Goal: Task Accomplishment & Management: Complete application form

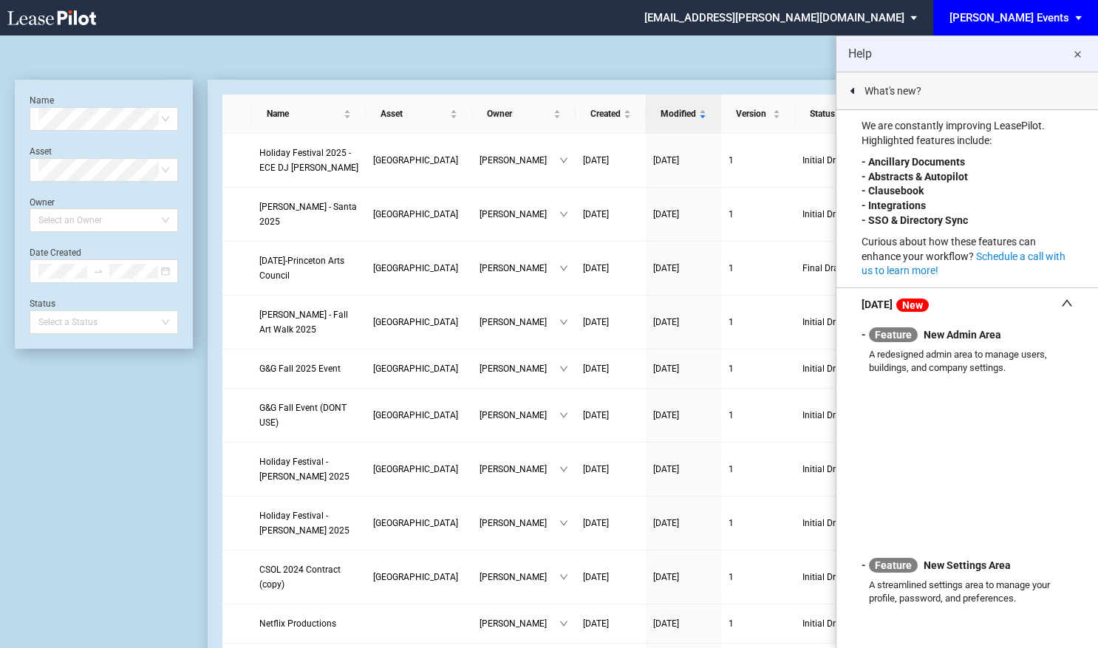
click at [1083, 53] on md-icon "close" at bounding box center [1078, 55] width 18 height 18
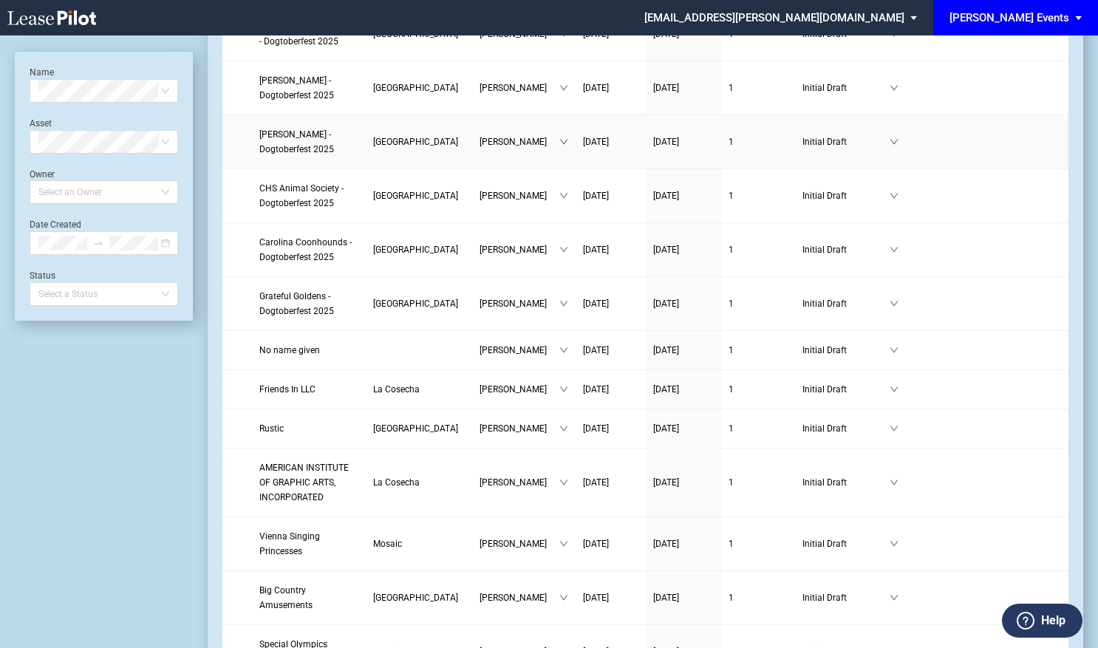
scroll to position [1035, 0]
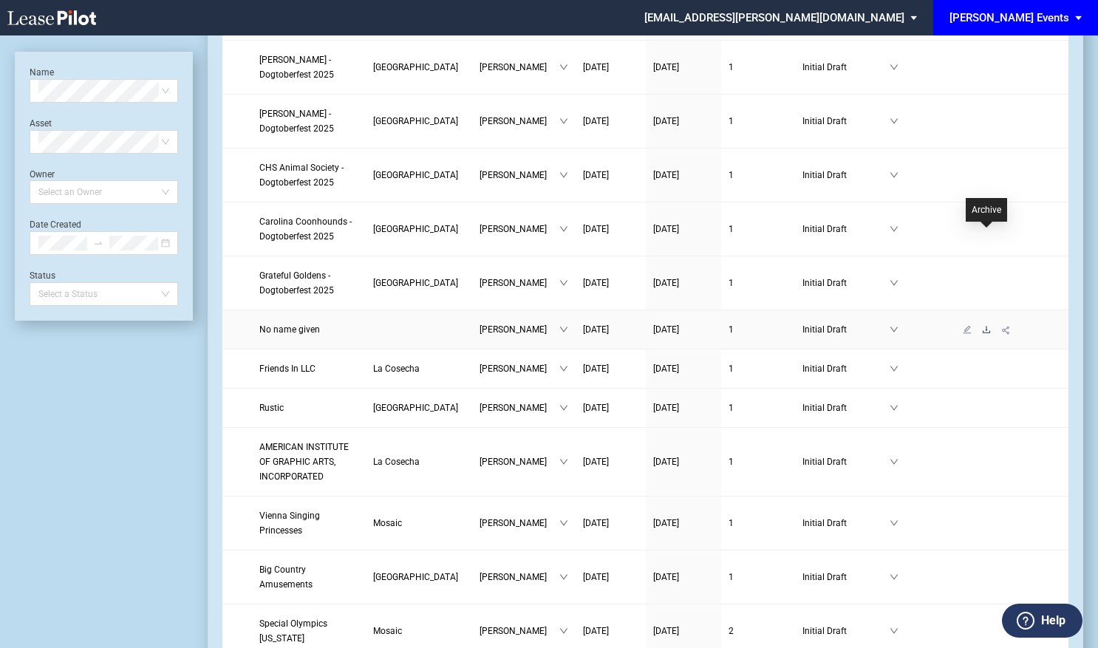
click at [989, 325] on icon "download" at bounding box center [986, 329] width 9 height 9
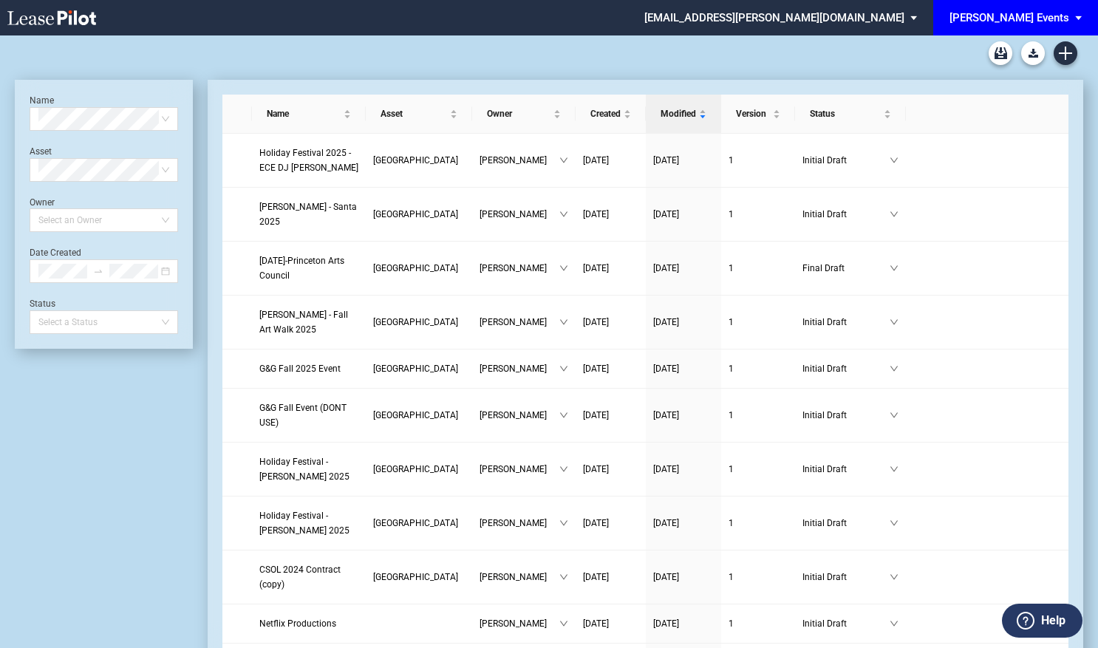
scroll to position [1035, 0]
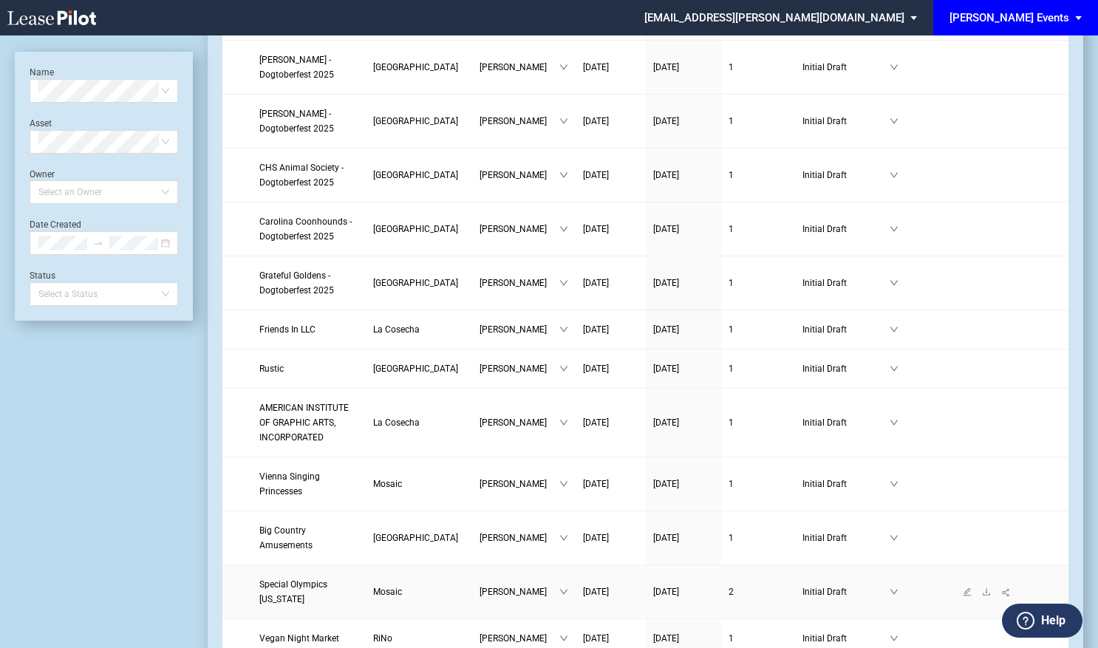
click at [271, 580] on span "Special Olympics Virginia" at bounding box center [293, 592] width 68 height 25
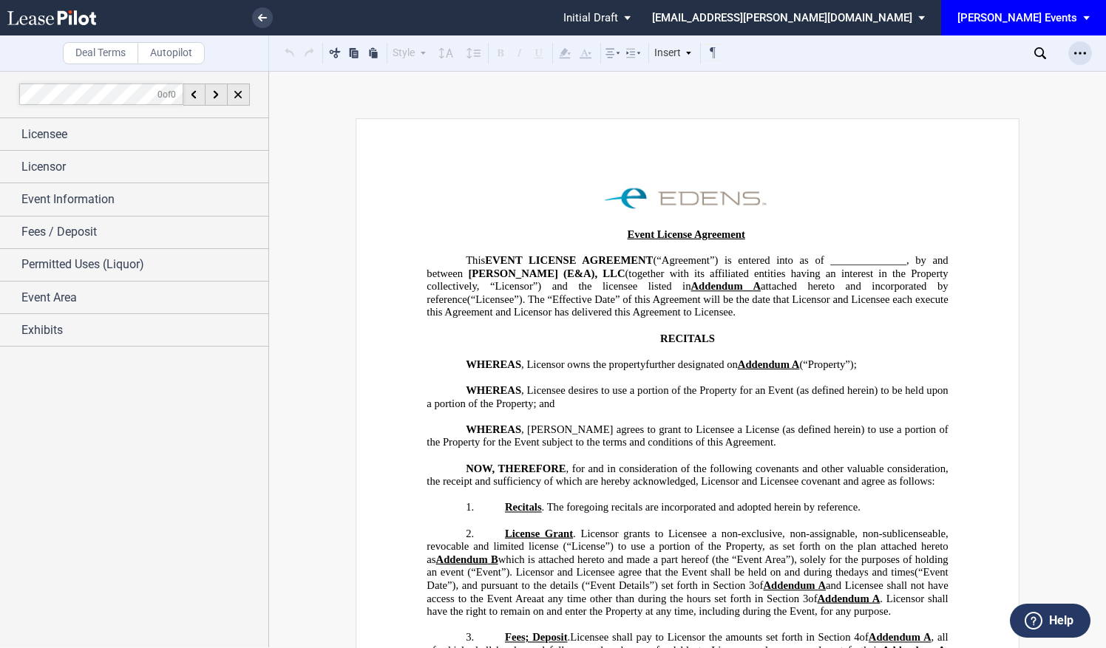
click at [1085, 56] on icon "Open Lease options menu" at bounding box center [1080, 53] width 12 height 12
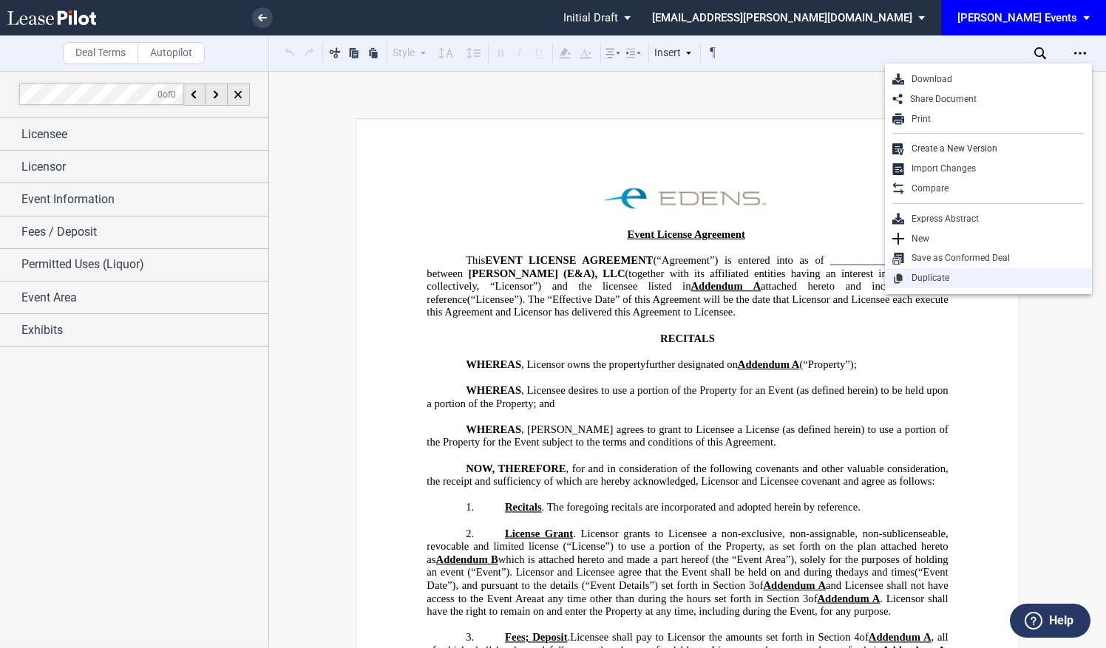
click at [948, 281] on div "Duplicate" at bounding box center [994, 278] width 180 height 13
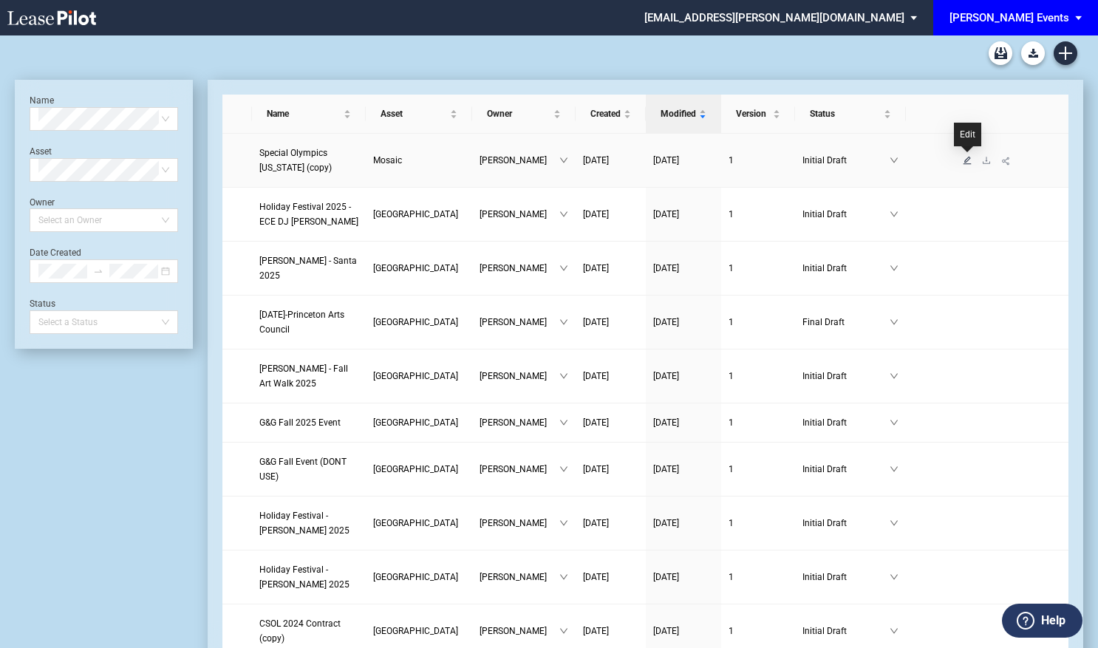
click at [967, 159] on icon "edit" at bounding box center [968, 160] width 8 height 8
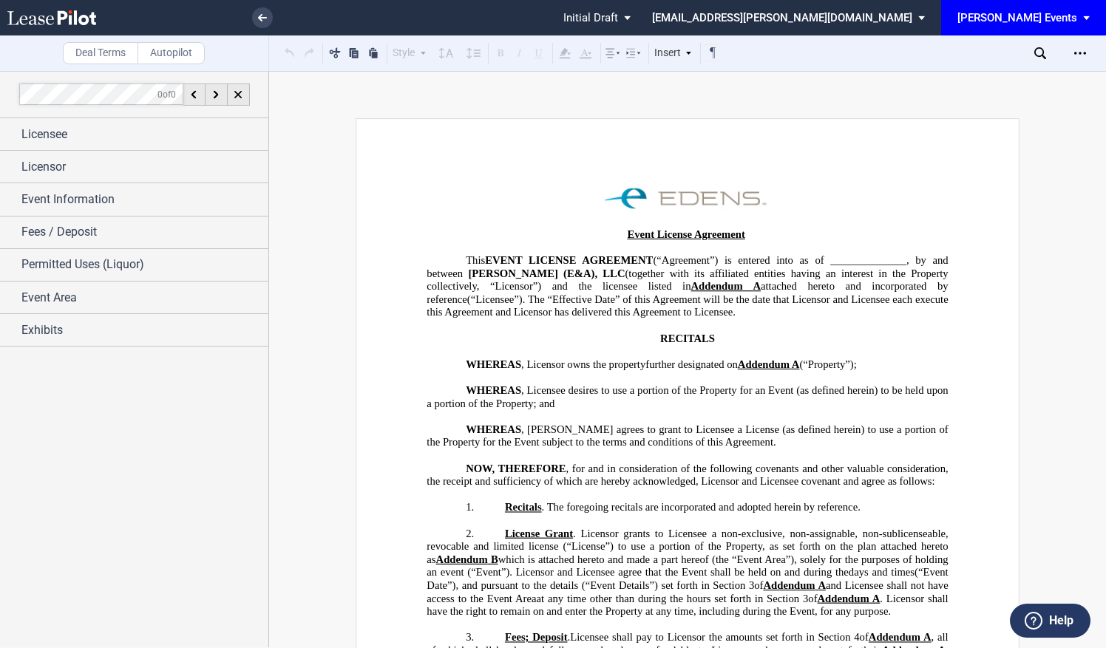
click at [285, 10] on li at bounding box center [374, 17] width 180 height 35
click at [73, 131] on div "Licensee" at bounding box center [144, 135] width 247 height 18
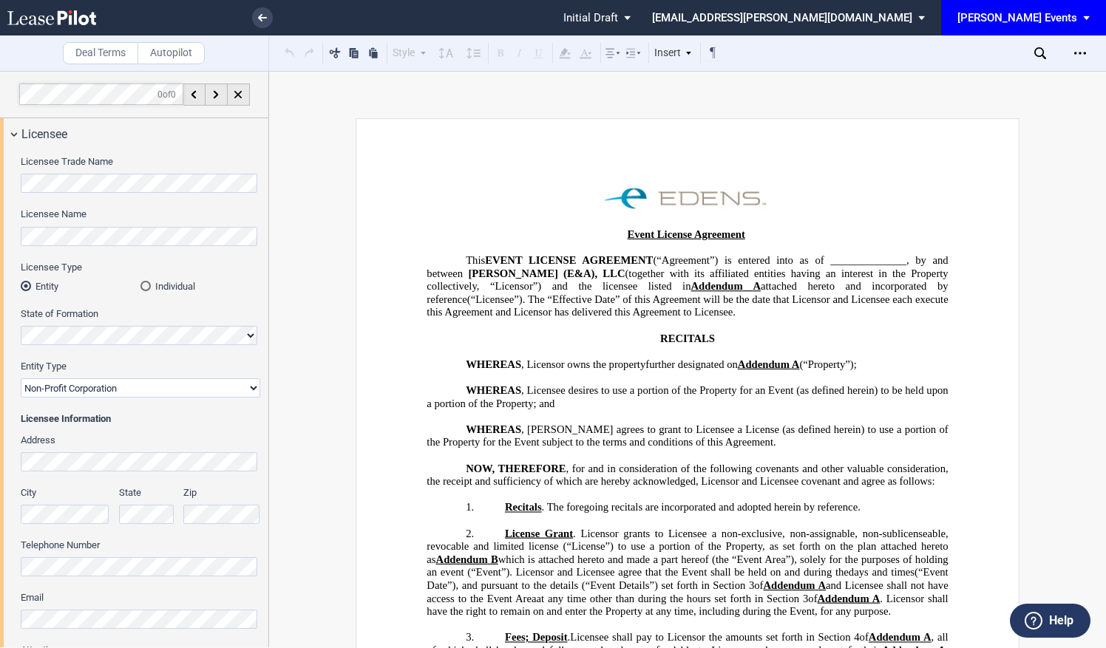
click at [0, 192] on html ".bocls-1{fill:#26354a;fill-rule:evenodd} Loading... × Pending... Pending... Ini…" at bounding box center [553, 324] width 1106 height 648
click at [4, 282] on div "Licensee Trade Name Licensee Name Licensee Type Entity Individual State of Form…" at bounding box center [134, 427] width 268 height 555
click at [0, 183] on html ".bocls-1{fill:#26354a;fill-rule:evenodd} Loading... × saving... Pending... Pend…" at bounding box center [553, 324] width 1106 height 648
click at [0, 238] on html ".bocls-1{fill:#26354a;fill-rule:evenodd} Loading... × saving... Pending... Pend…" at bounding box center [553, 324] width 1106 height 648
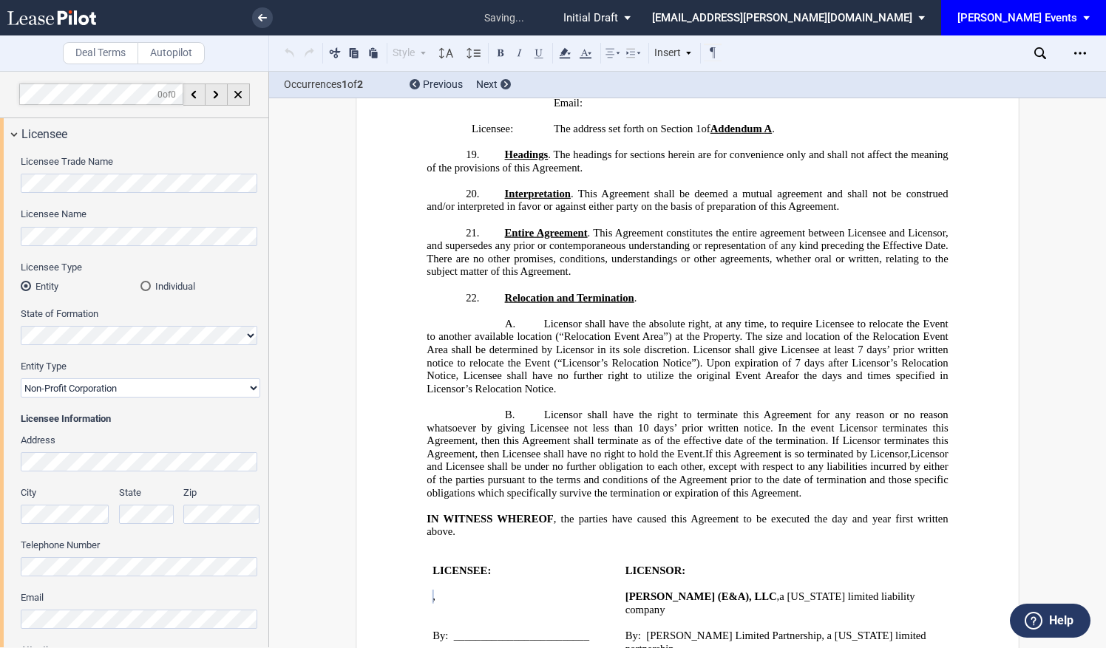
scroll to position [2151, 0]
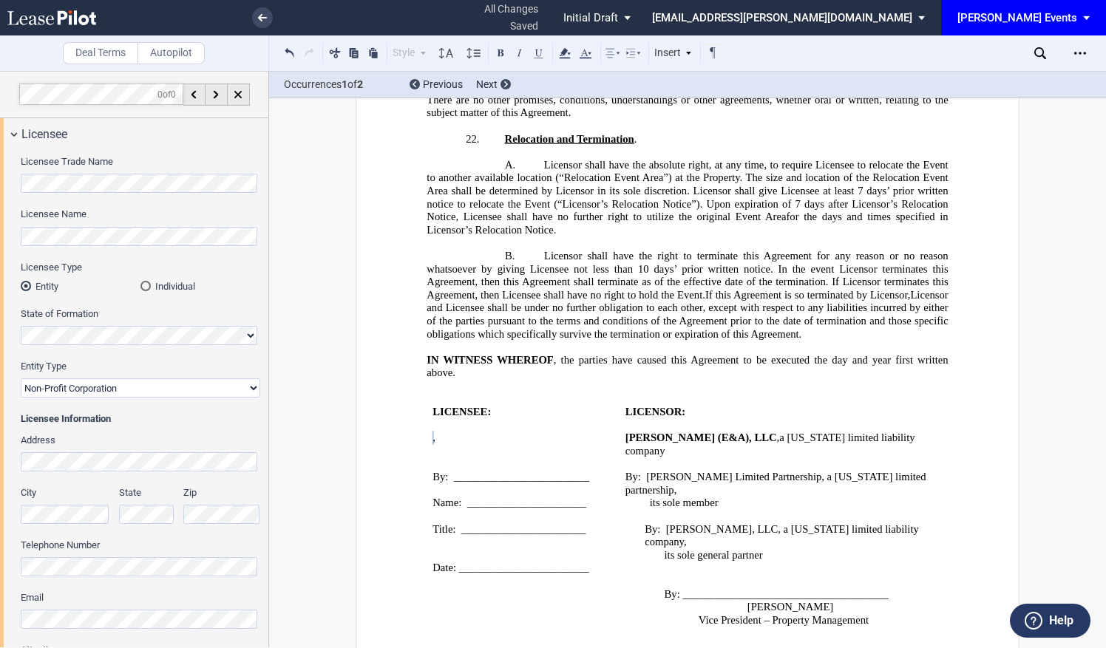
click at [0, 196] on div "Licensee Trade Name Licensee Name Licensee Type Entity Individual State of Form…" at bounding box center [134, 427] width 268 height 555
click at [0, 229] on html ".bocls-1{fill:#26354a;fill-rule:evenodd} Loading... × all changes saved Pending…" at bounding box center [553, 324] width 1106 height 648
click at [189, 392] on select "Corporation Limited Liability Company General Partnership Limited Partnership N…" at bounding box center [141, 387] width 240 height 19
select select "limited liability company"
click at [21, 378] on select "Corporation Limited Liability Company General Partnership Limited Partnership N…" at bounding box center [141, 387] width 240 height 19
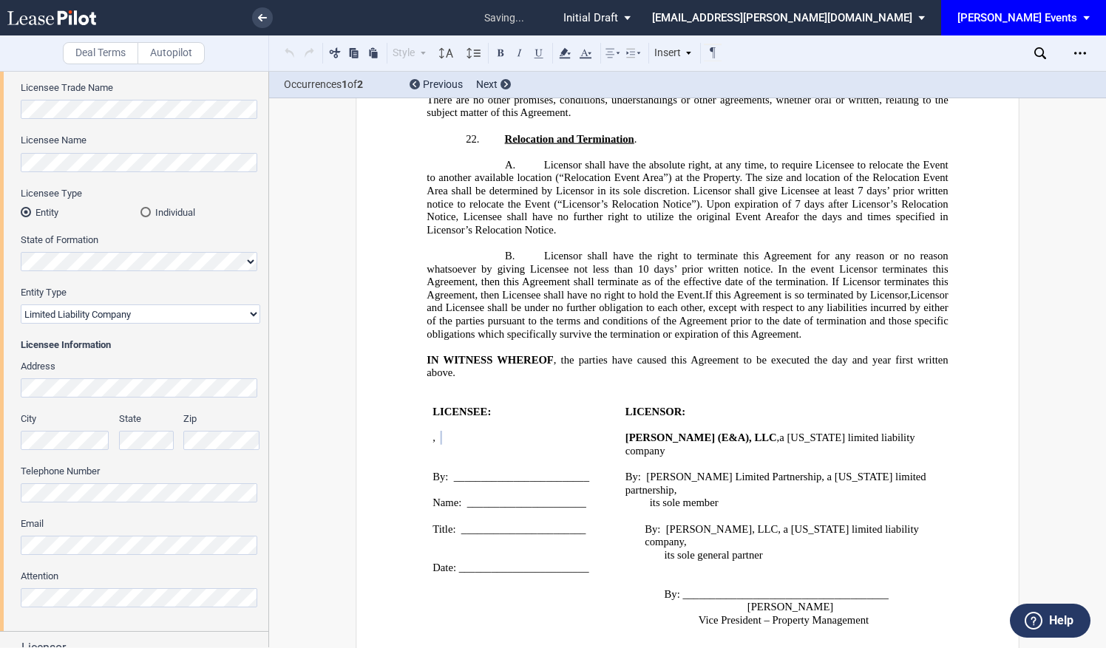
scroll to position [148, 0]
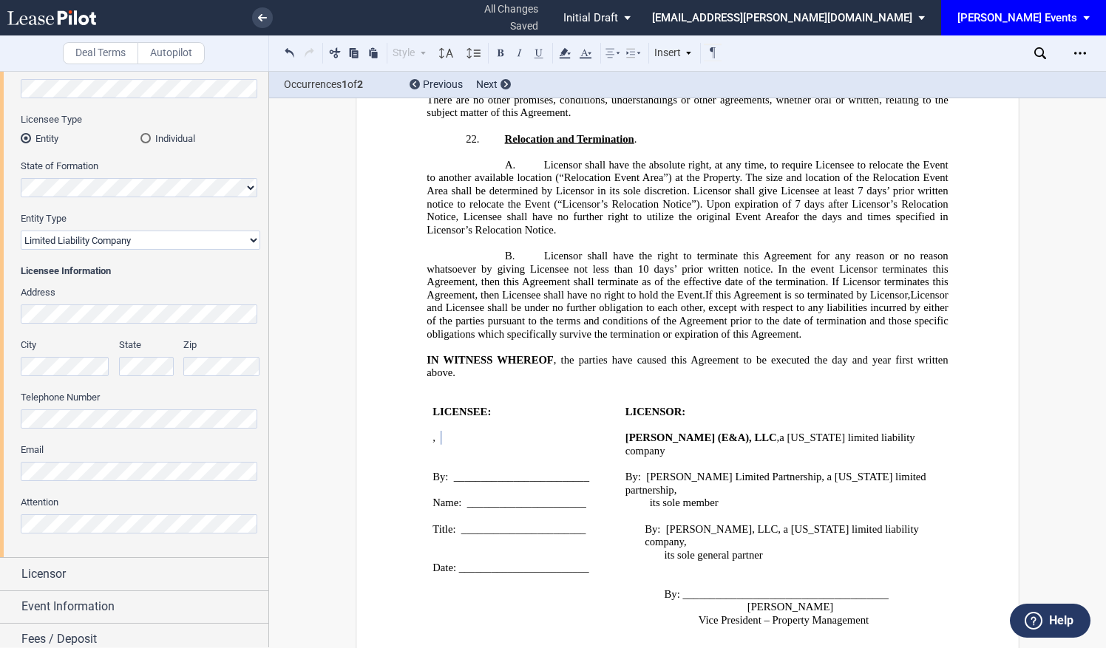
click at [0, 322] on html ".bocls-1{fill:#26354a;fill-rule:evenodd} Loading... × all changes saved Pending…" at bounding box center [553, 324] width 1106 height 648
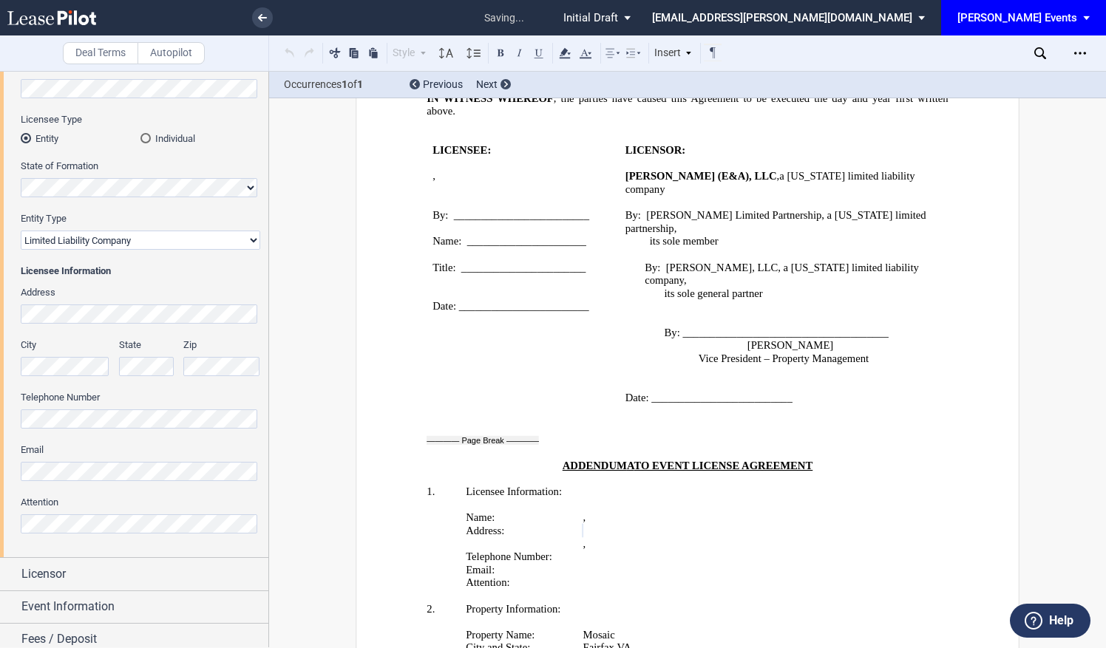
scroll to position [2454, 0]
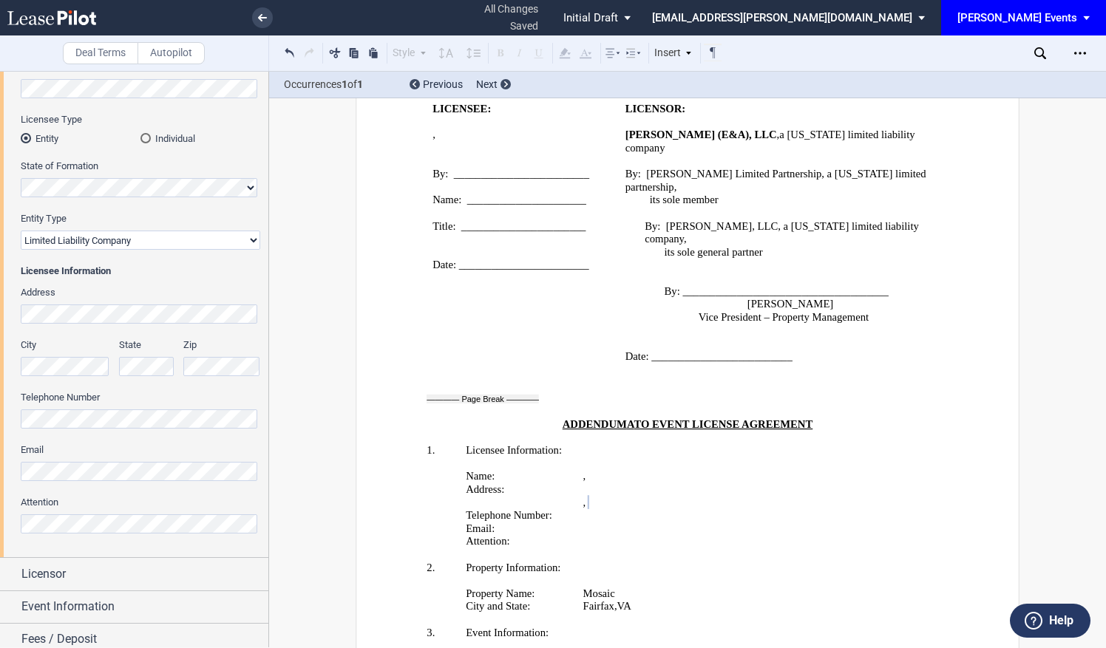
click at [0, 454] on html ".bocls-1{fill:#26354a;fill-rule:evenodd} Loading... × all changes saved Pending…" at bounding box center [553, 324] width 1106 height 648
click at [0, 529] on html ".bocls-1{fill:#26354a;fill-rule:evenodd} Loading... × all changes saved Pending…" at bounding box center [553, 324] width 1106 height 648
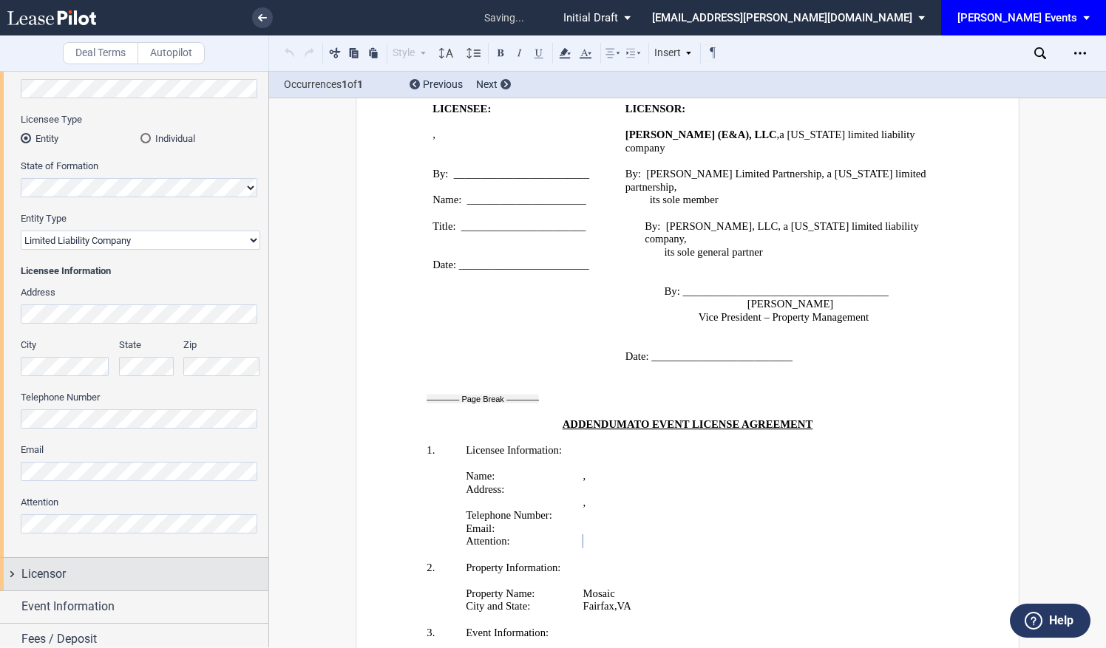
click at [157, 575] on div "Licensor" at bounding box center [144, 575] width 247 height 18
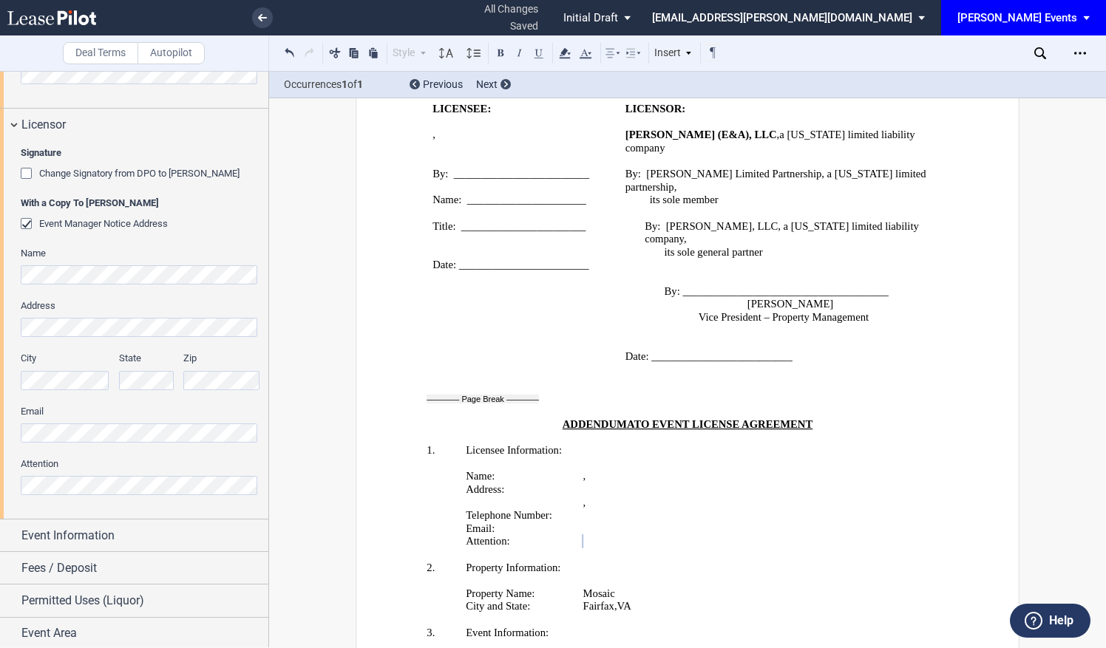
scroll to position [631, 0]
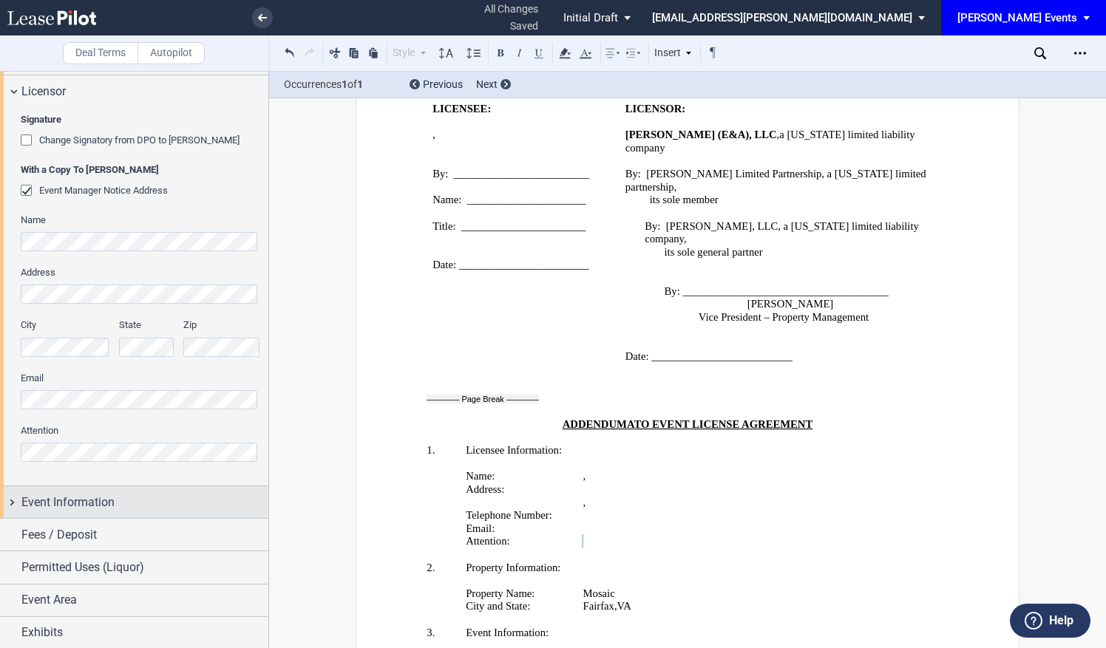
click at [70, 495] on span "Event Information" at bounding box center [67, 503] width 93 height 18
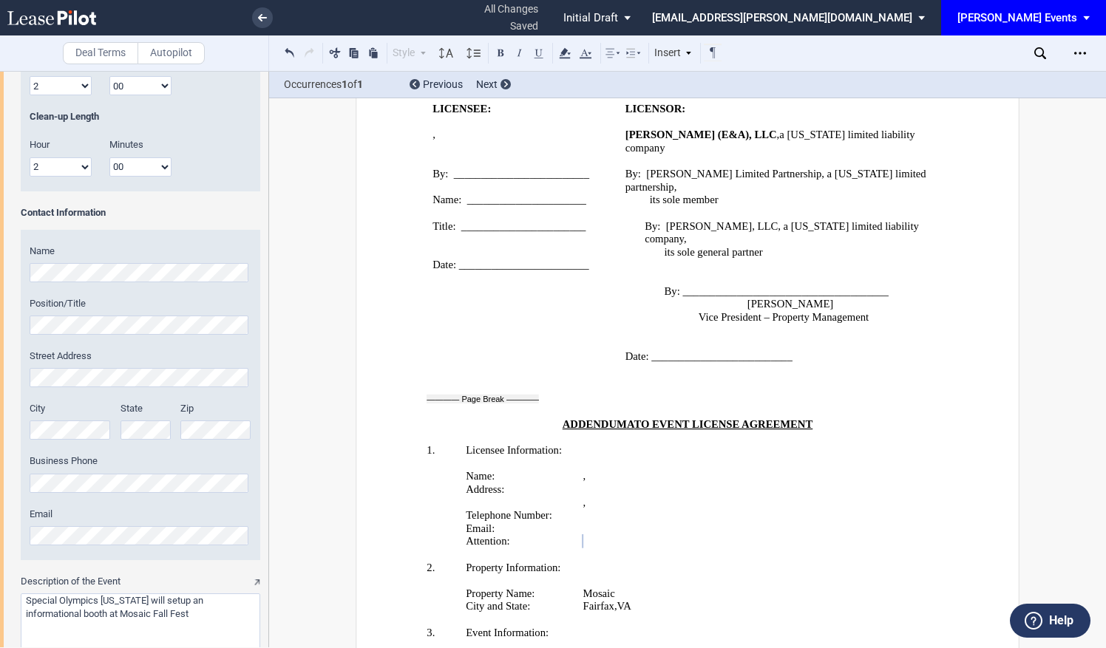
scroll to position [1813, 0]
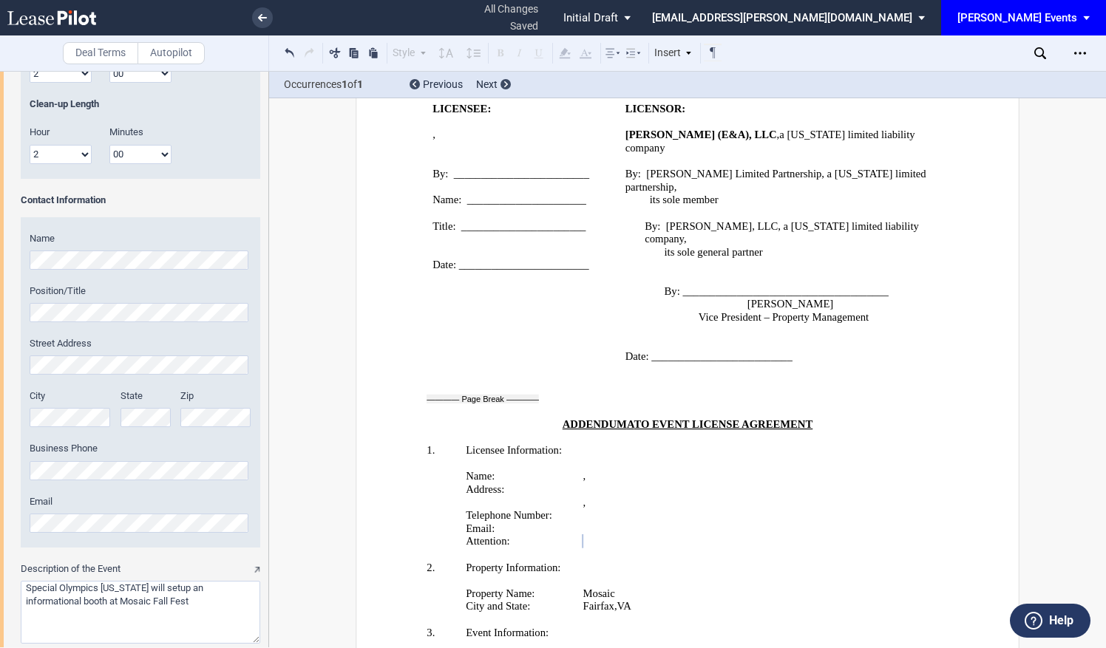
click at [10, 260] on div "Event Name Event Date & Time (2) Date Start Time Hour 1 2 3 4 5 6 7 8 9 10 11 12" at bounding box center [134, 1] width 268 height 1332
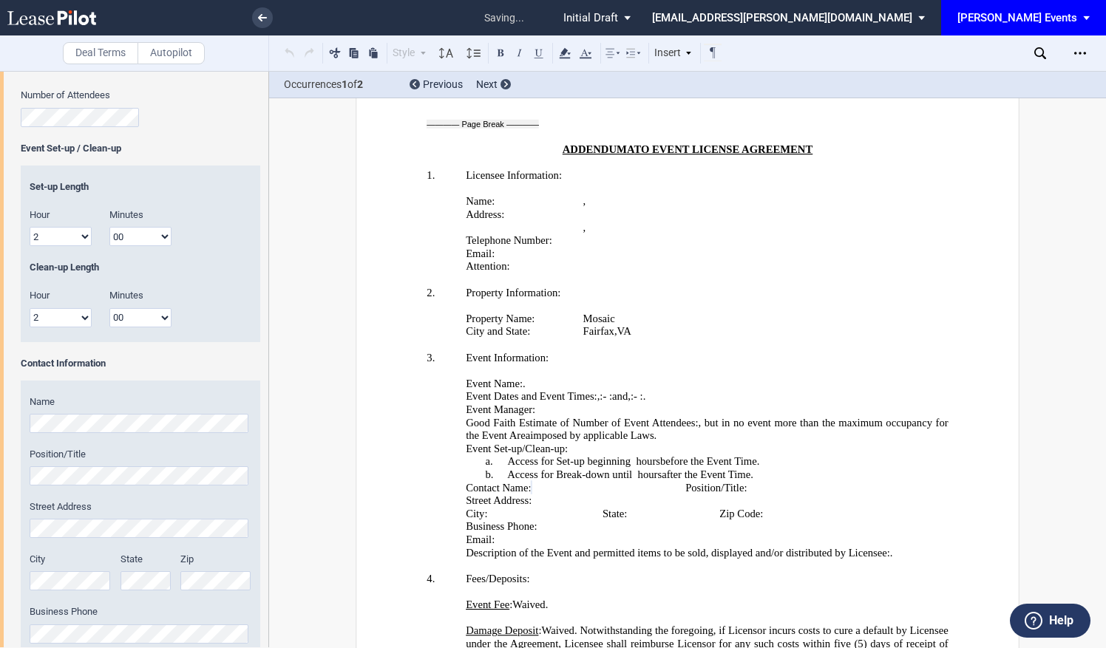
scroll to position [1592, 0]
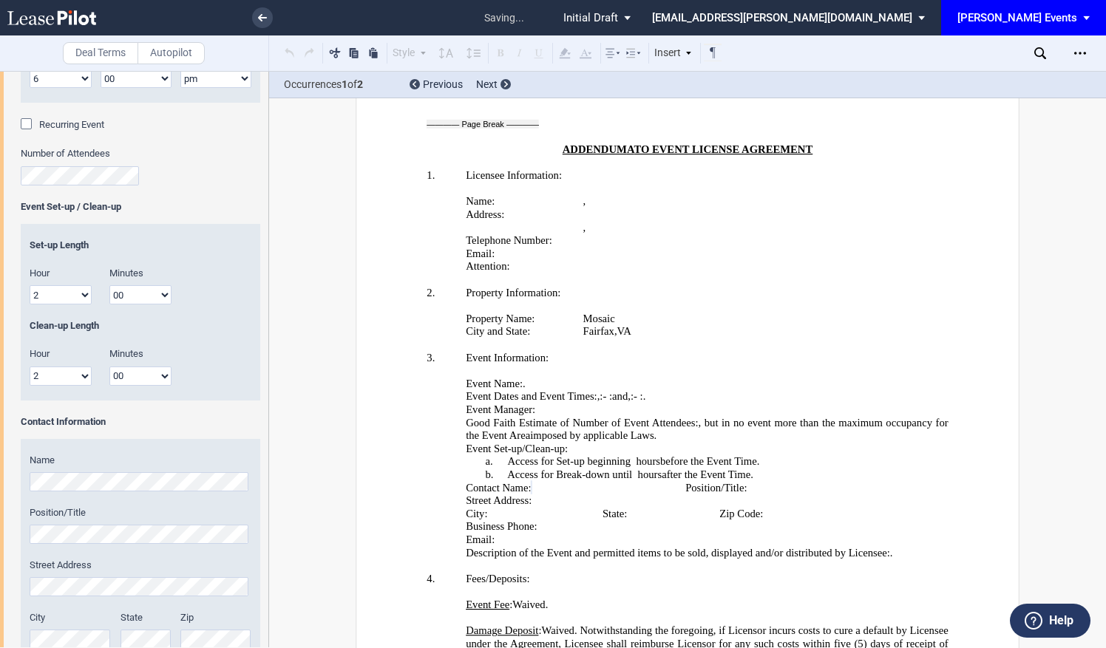
click at [0, 529] on html ".bocls-1{fill:#26354a;fill-rule:evenodd} Loading... × saving... Pending... Pend…" at bounding box center [553, 324] width 1106 height 648
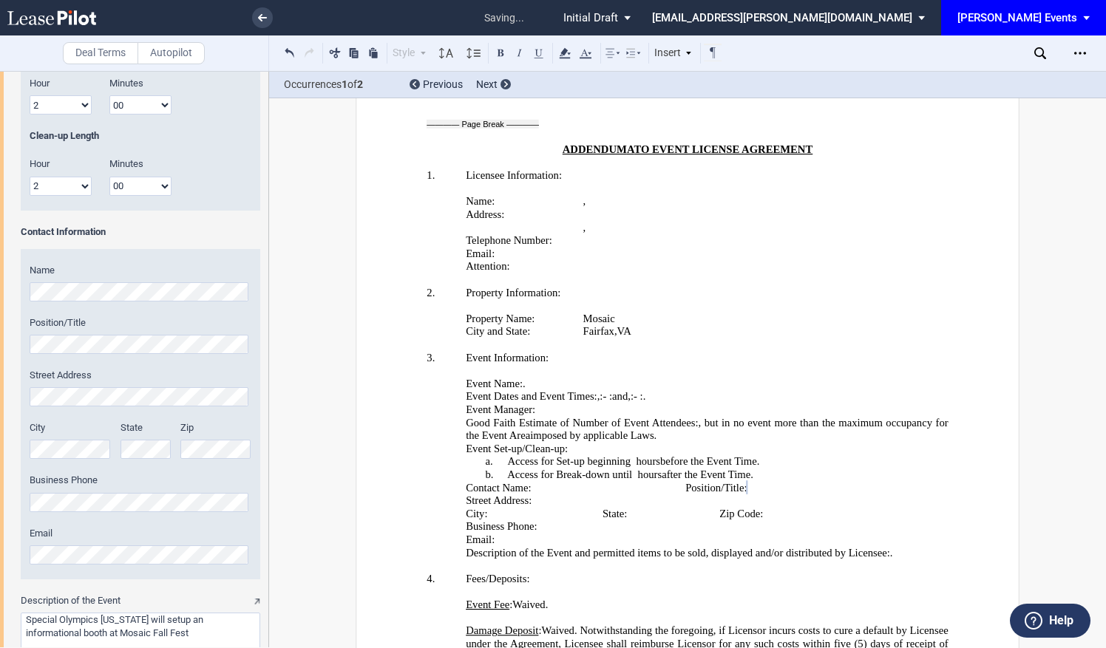
scroll to position [1887, 0]
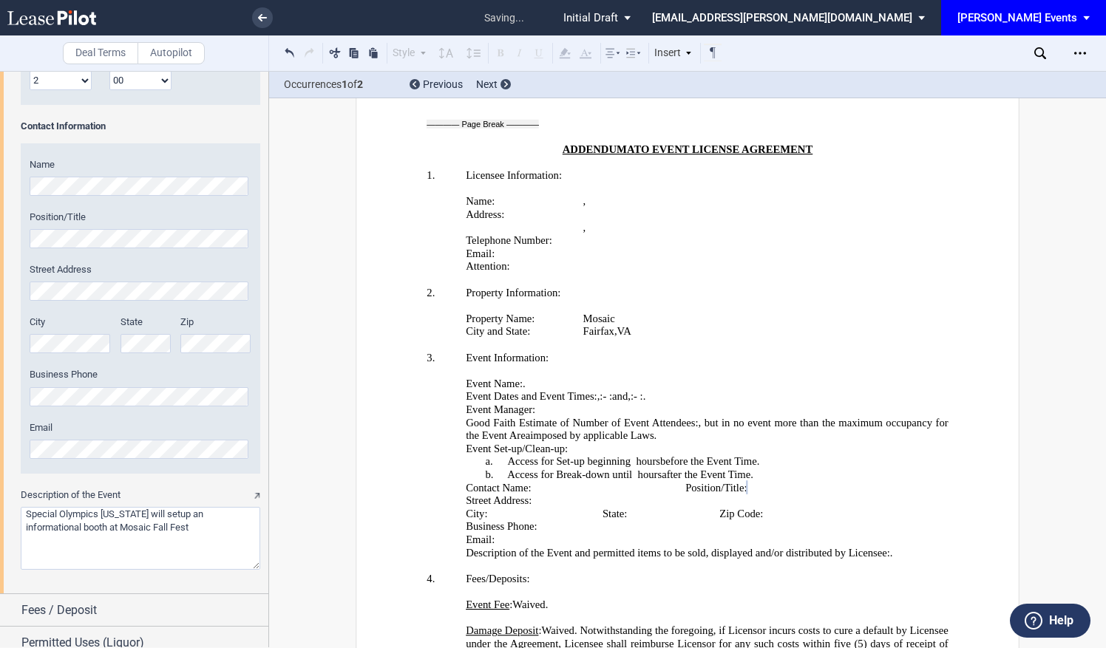
click at [0, 293] on html ".bocls-1{fill:#26354a;fill-rule:evenodd} Loading... × saving... Pending... Pend…" at bounding box center [553, 324] width 1106 height 648
click at [173, 351] on div "City State Zip" at bounding box center [141, 342] width 240 height 52
click at [0, 398] on html ".bocls-1{fill:#26354a;fill-rule:evenodd} Loading... × saving... Pending... Pend…" at bounding box center [553, 324] width 1106 height 648
click at [0, 467] on html ".bocls-1{fill:#26354a;fill-rule:evenodd} Loading... × saving... Pending... Pend…" at bounding box center [553, 324] width 1106 height 648
drag, startPoint x: 133, startPoint y: 516, endPoint x: 14, endPoint y: 518, distance: 119.0
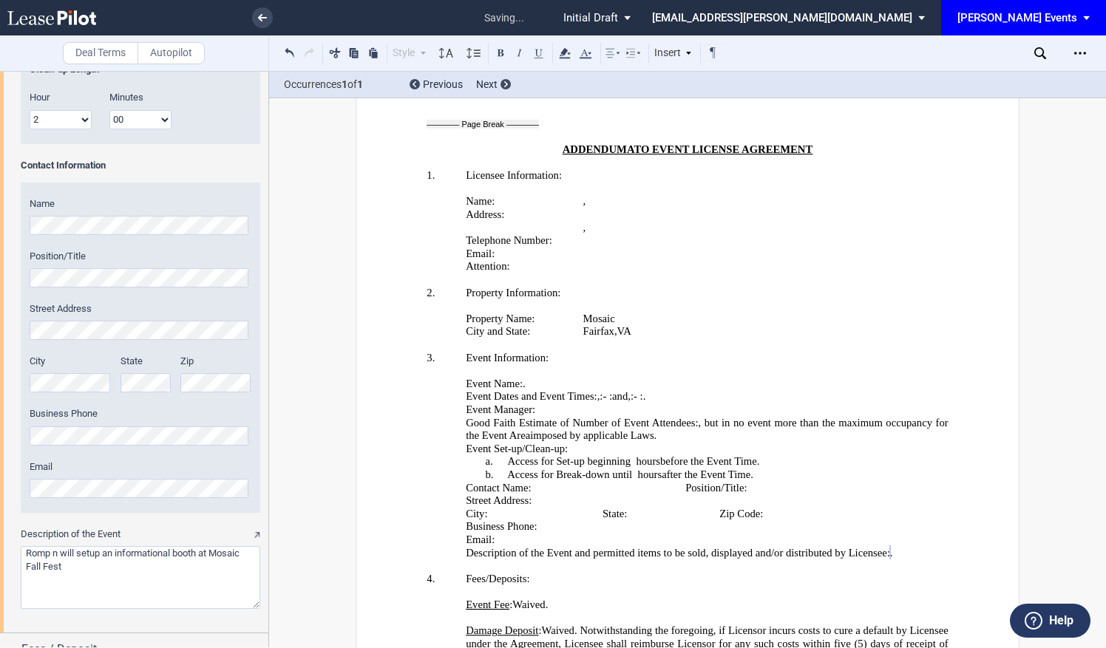
scroll to position [1922, 0]
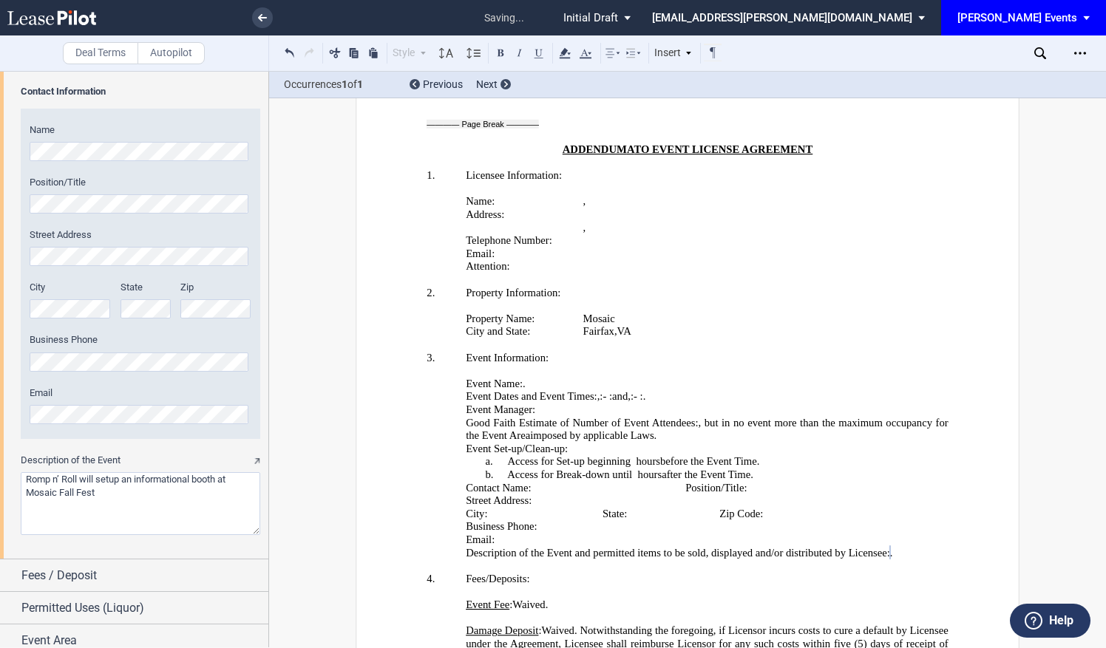
click at [157, 486] on textarea "Description of the Event" at bounding box center [141, 503] width 240 height 63
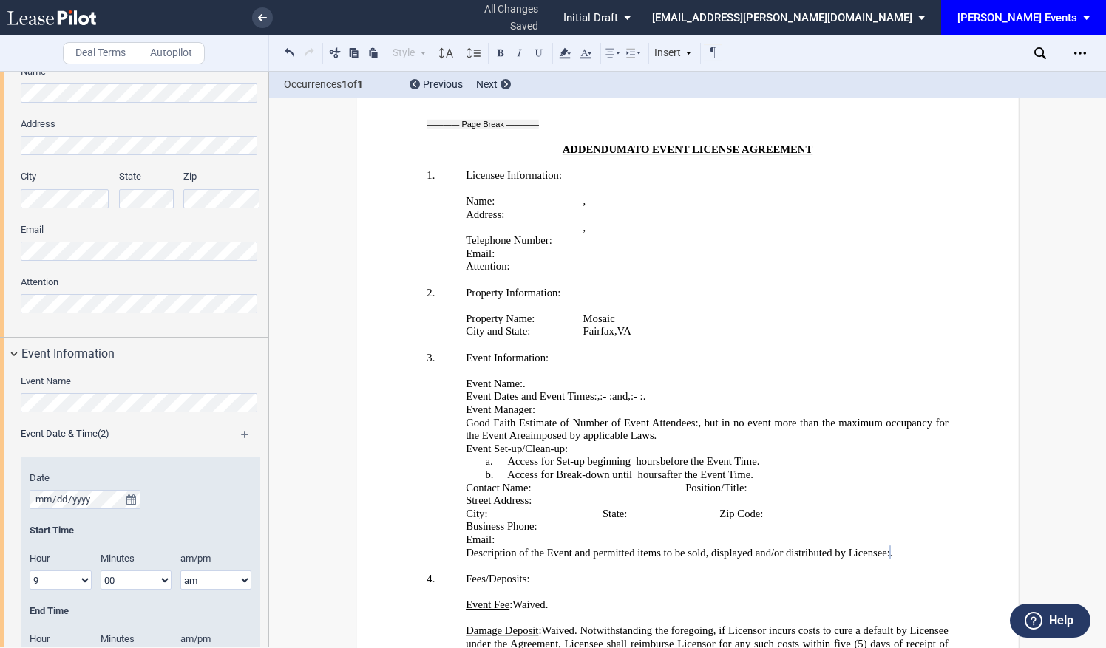
scroll to position [410, 0]
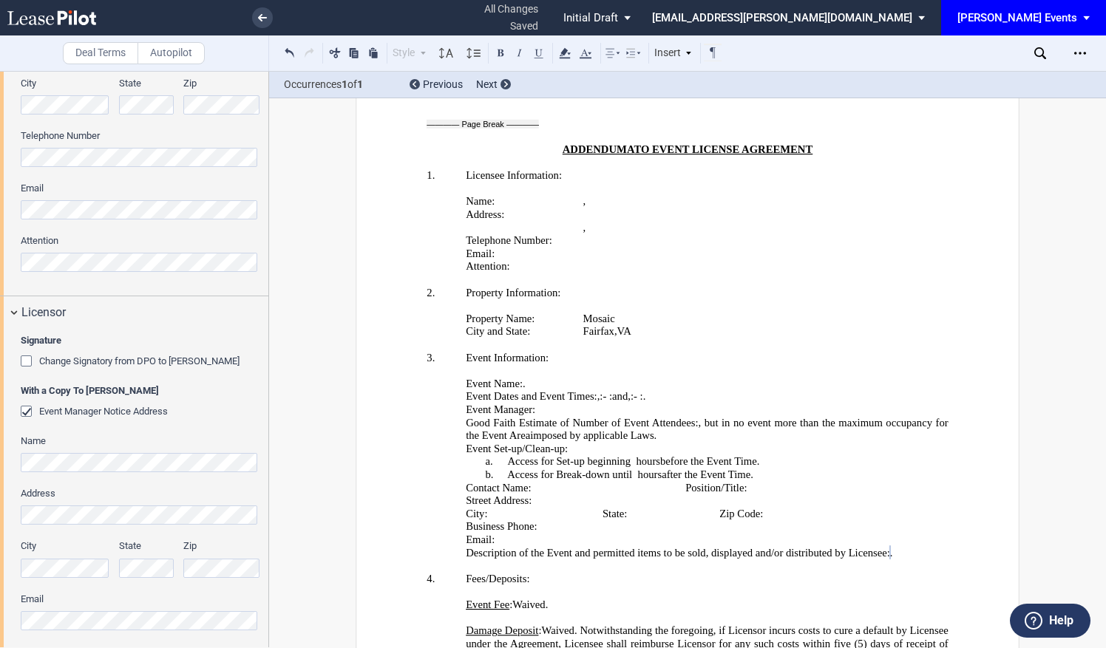
type textarea "Romp n’ Roll will setup an informational booth at Mosaic Fall Fest"
click at [0, 200] on html ".bocls-1{fill:#26354a;fill-rule:evenodd} Loading... × all changes saved Pending…" at bounding box center [553, 324] width 1106 height 648
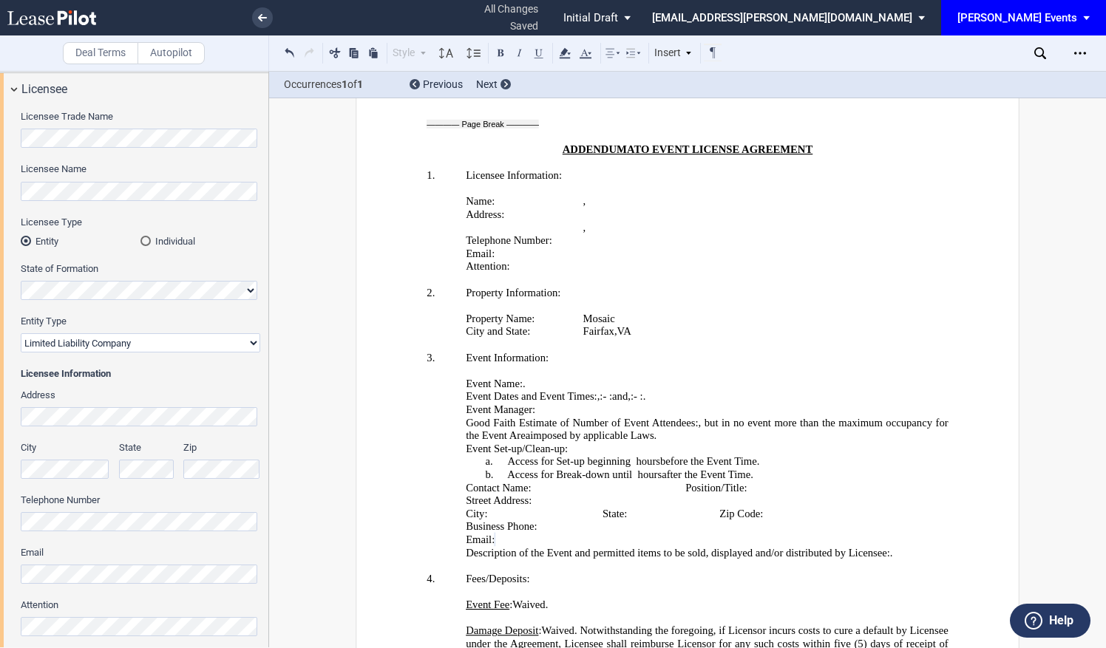
scroll to position [0, 0]
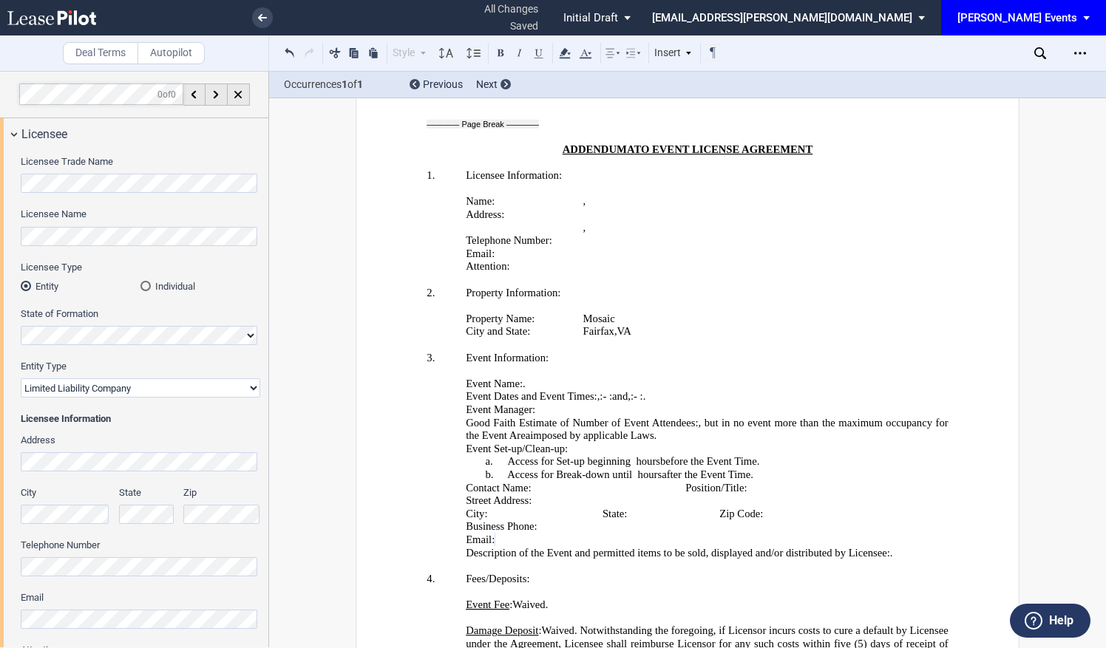
click at [200, 445] on label "Address" at bounding box center [141, 440] width 240 height 13
click at [0, 458] on html ".bocls-1{fill:#26354a;fill-rule:evenodd} Loading... × all changes saved Pending…" at bounding box center [553, 324] width 1106 height 648
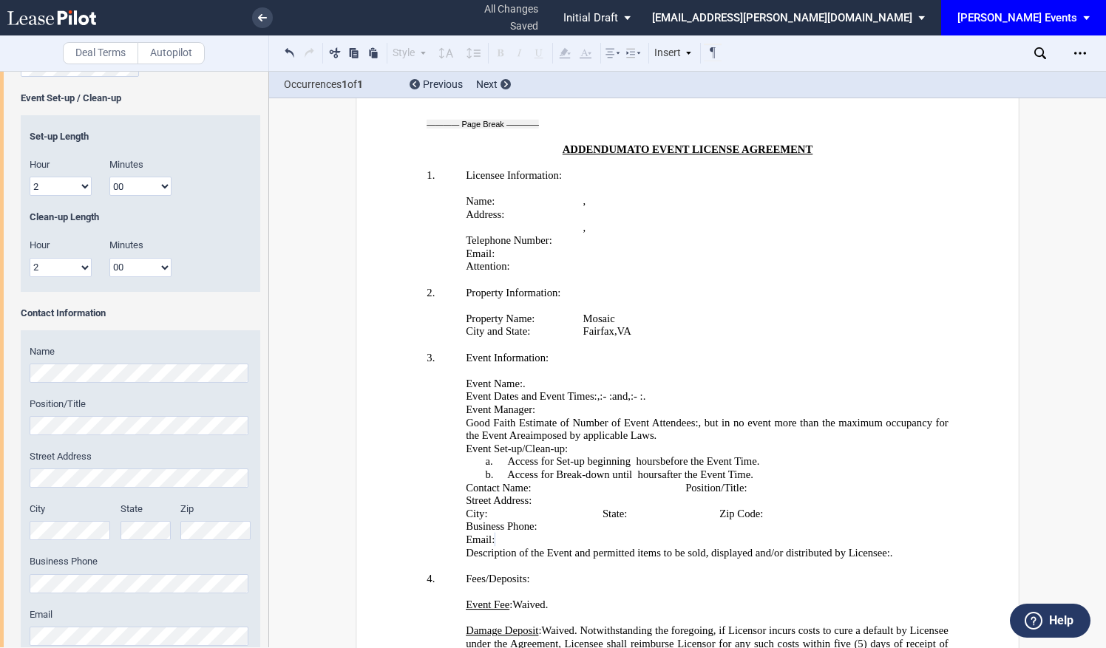
scroll to position [1848, 0]
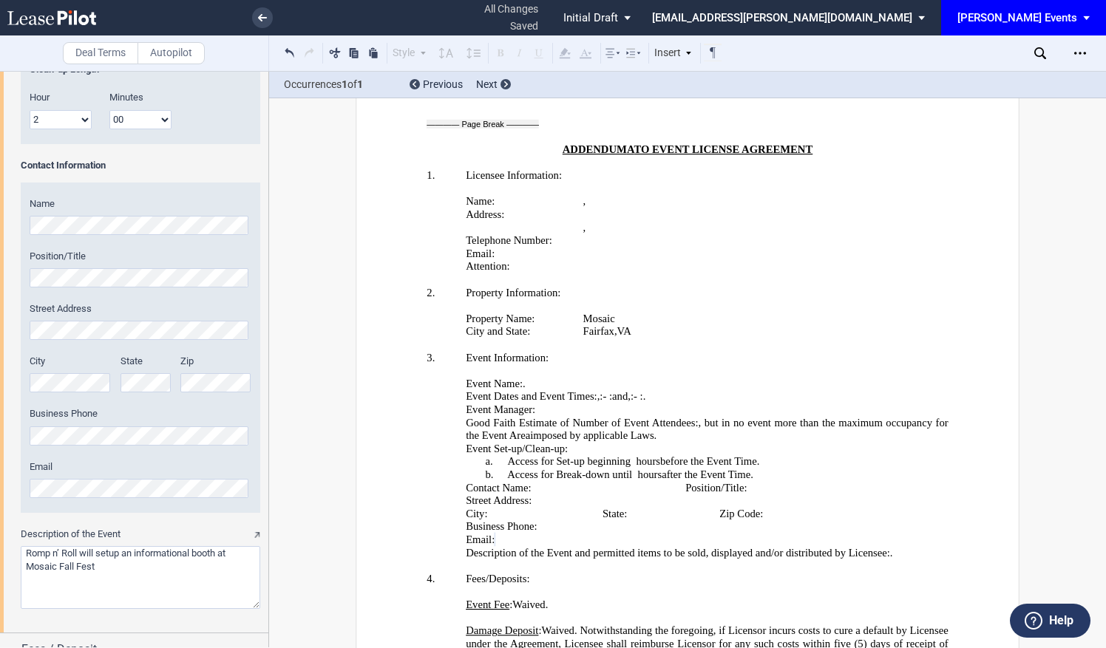
click at [80, 424] on div "Business Phone" at bounding box center [141, 426] width 222 height 38
click at [92, 316] on div "Street Address" at bounding box center [141, 321] width 222 height 38
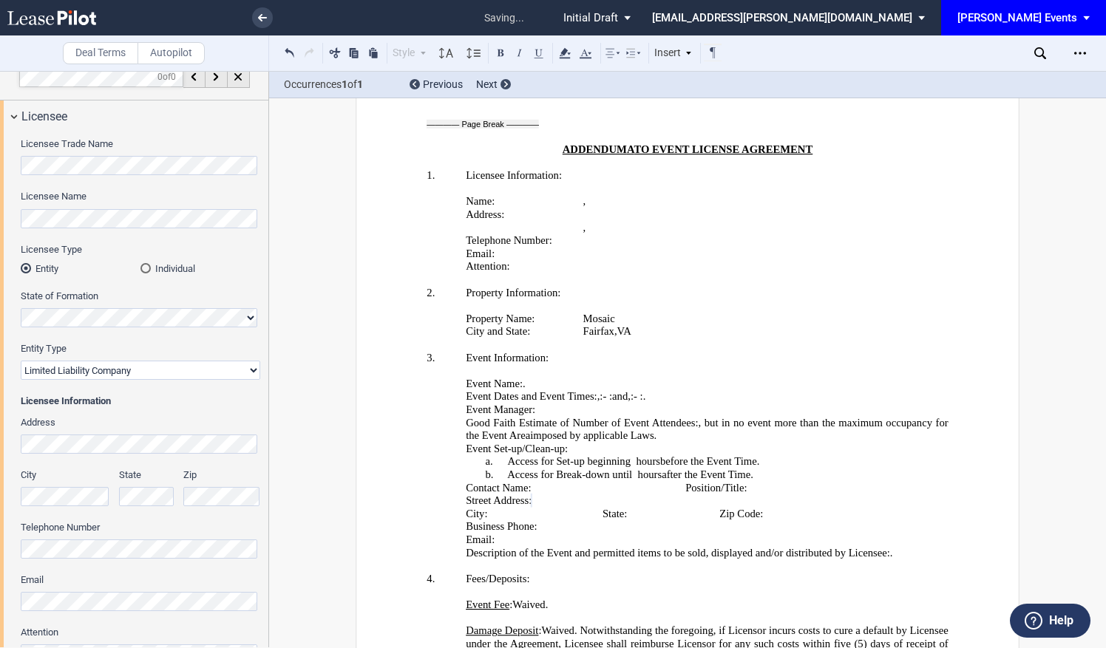
scroll to position [0, 0]
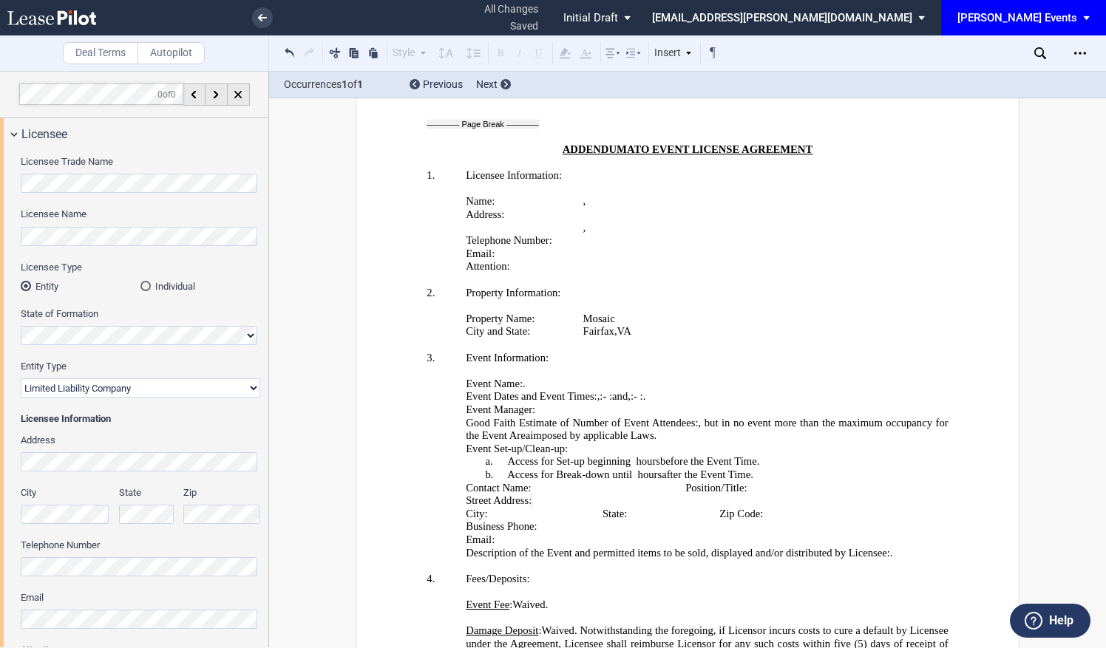
click at [176, 520] on div "City State Zip" at bounding box center [140, 512] width 257 height 52
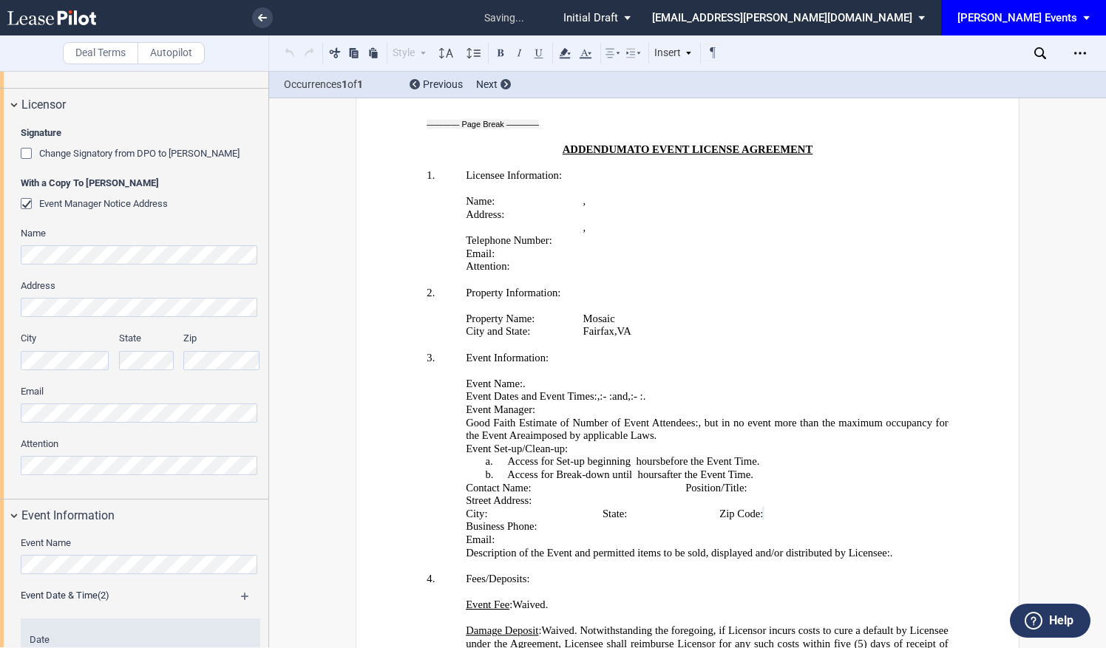
scroll to position [444, 0]
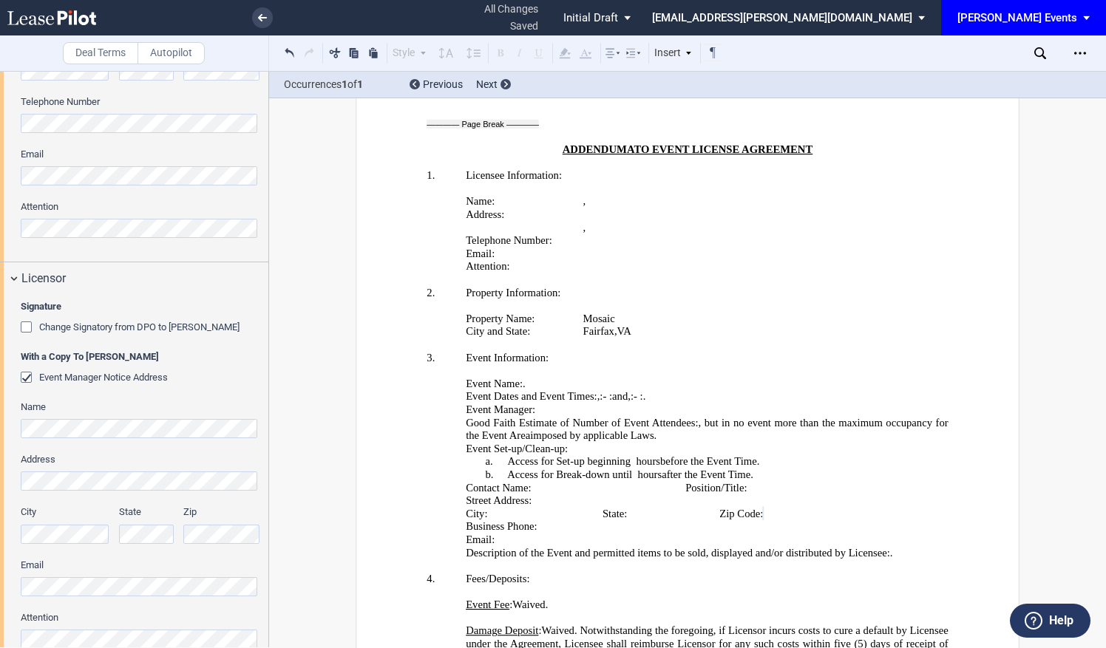
click at [0, 175] on html ".bocls-1{fill:#26354a;fill-rule:evenodd} Loading... × all changes saved Pending…" at bounding box center [553, 324] width 1106 height 648
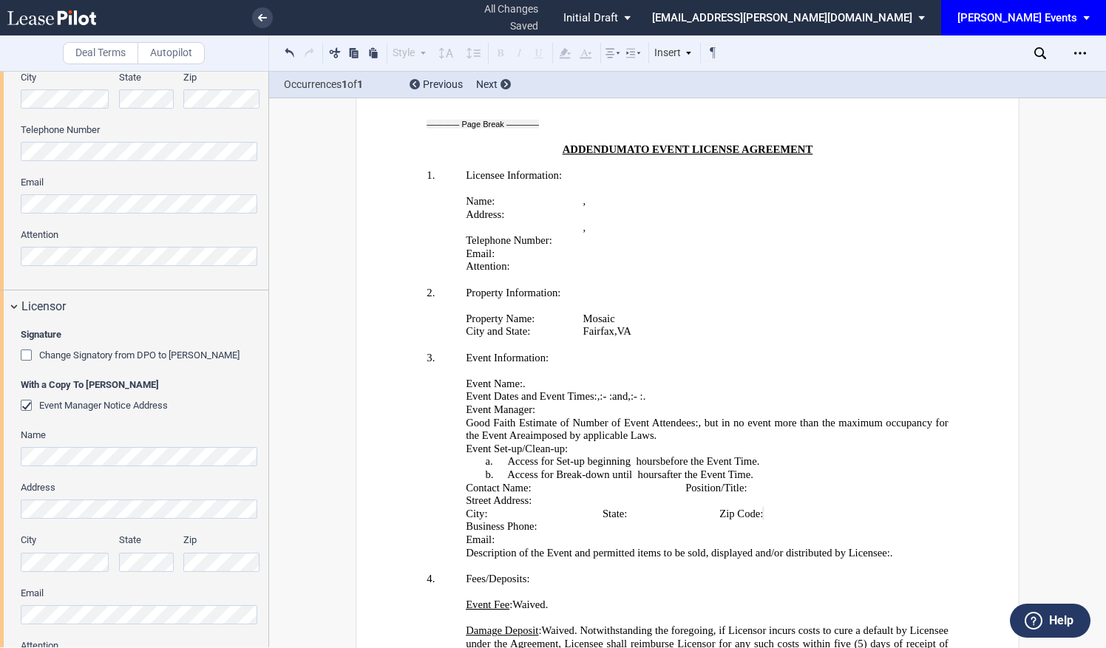
scroll to position [296, 0]
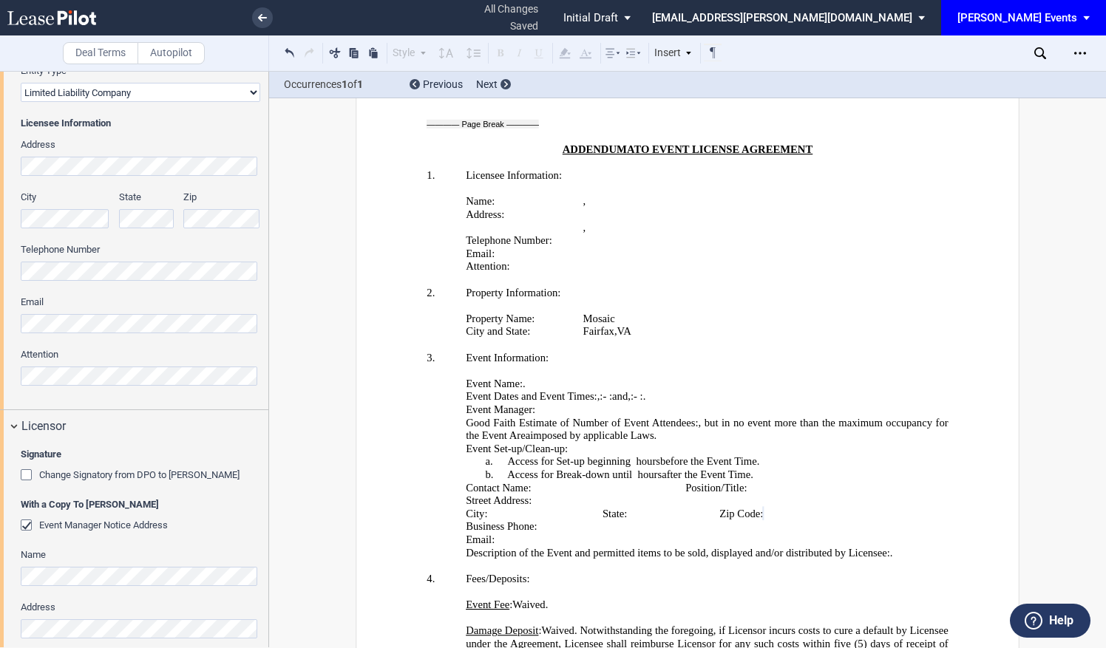
click at [1, 380] on div "Licensee Trade Name Licensee Name Licensee Type Entity Individual State of Form…" at bounding box center [134, 131] width 268 height 555
click at [16, 388] on div "Licensee Trade Name Licensee Name Licensee Type Entity Individual State of Form…" at bounding box center [134, 131] width 268 height 555
click at [0, 272] on html ".bocls-1{fill:#26354a;fill-rule:evenodd} Loading... × all changes saved Pending…" at bounding box center [553, 324] width 1106 height 648
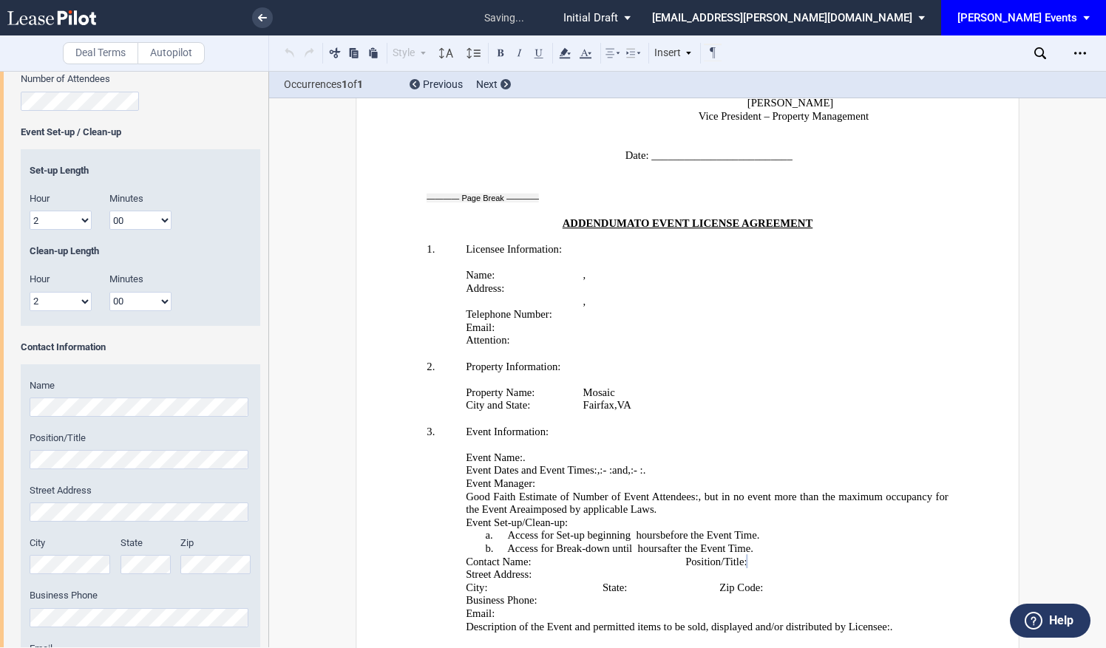
scroll to position [1962, 0]
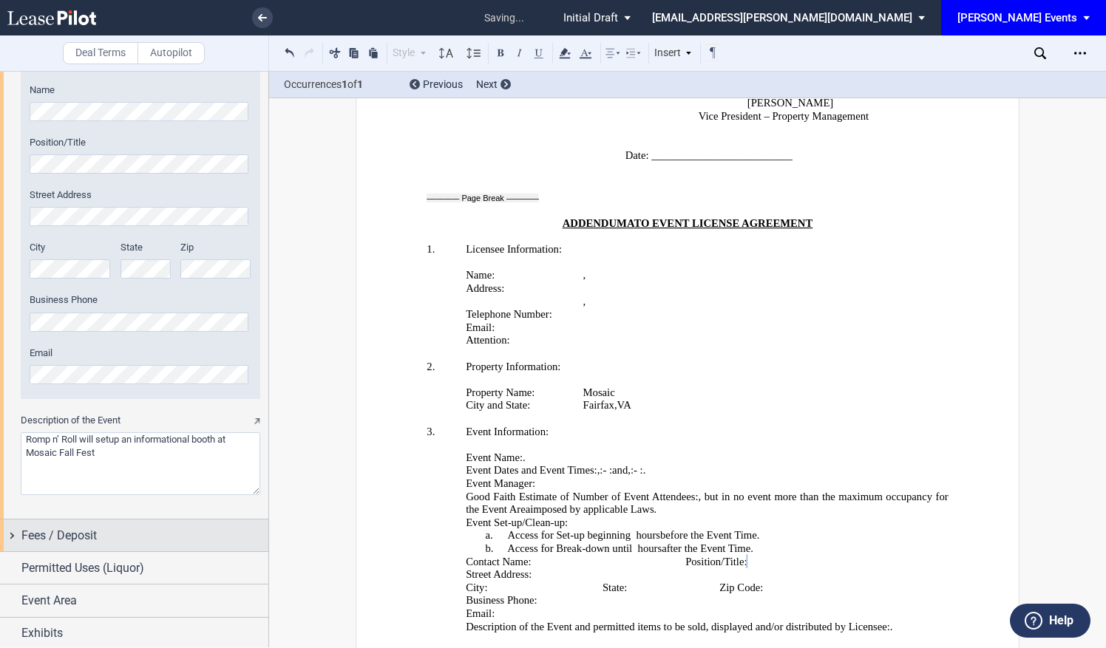
click at [133, 528] on div "Fees / Deposit" at bounding box center [144, 536] width 247 height 18
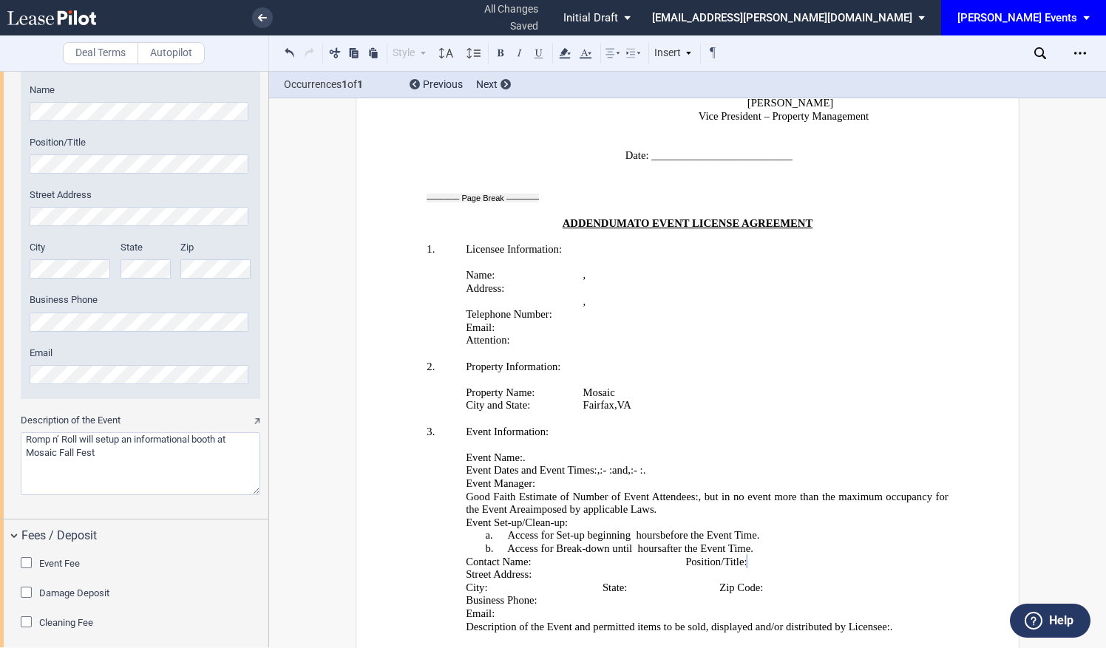
scroll to position [2065, 0]
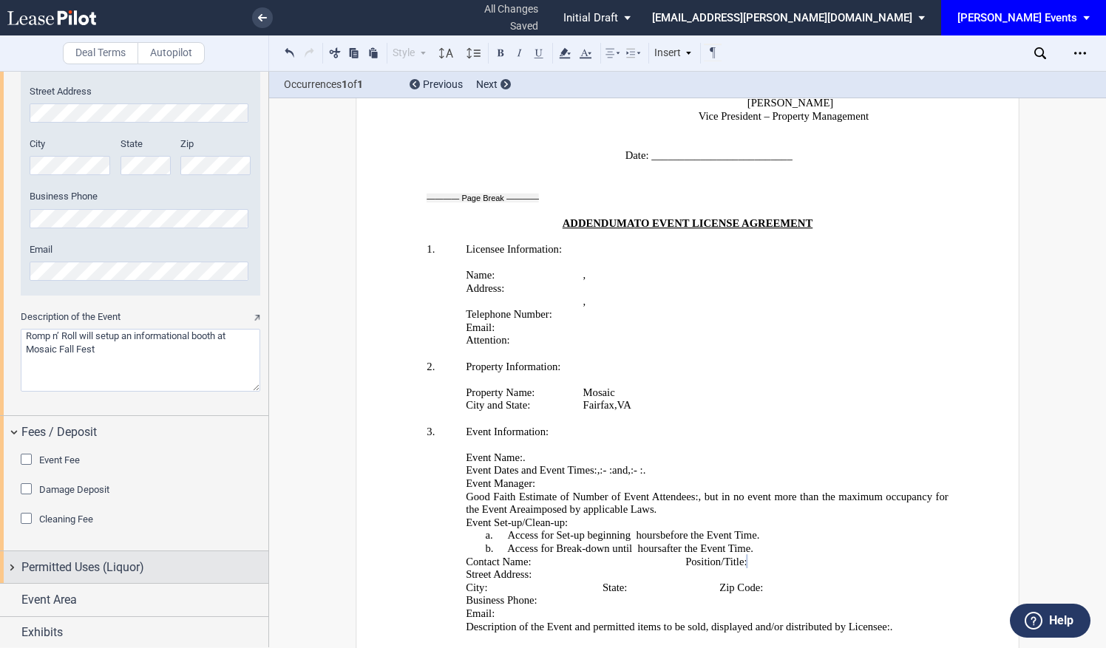
click at [92, 563] on span "Permitted Uses (Liquor)" at bounding box center [82, 568] width 123 height 18
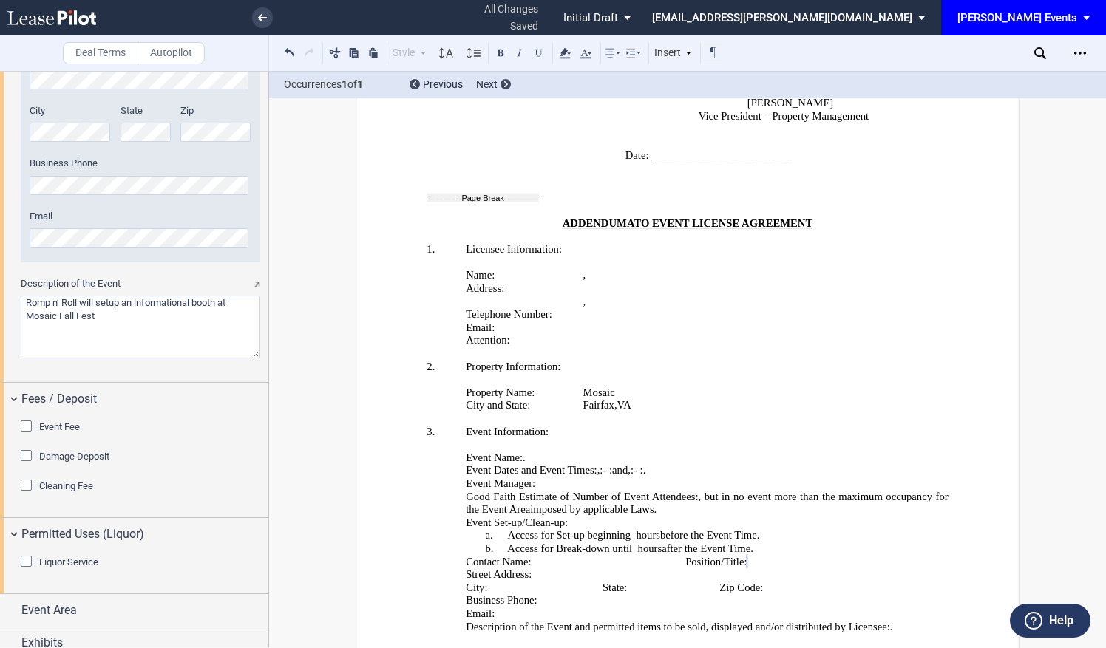
scroll to position [2108, 0]
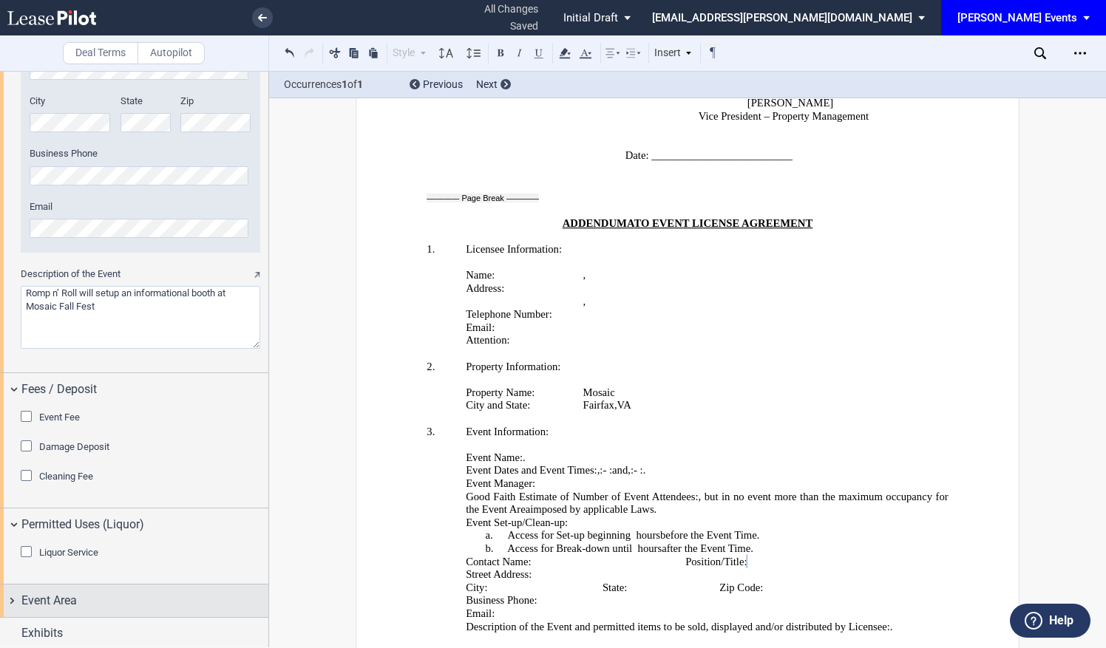
click at [80, 586] on div "Event Area" at bounding box center [134, 601] width 268 height 32
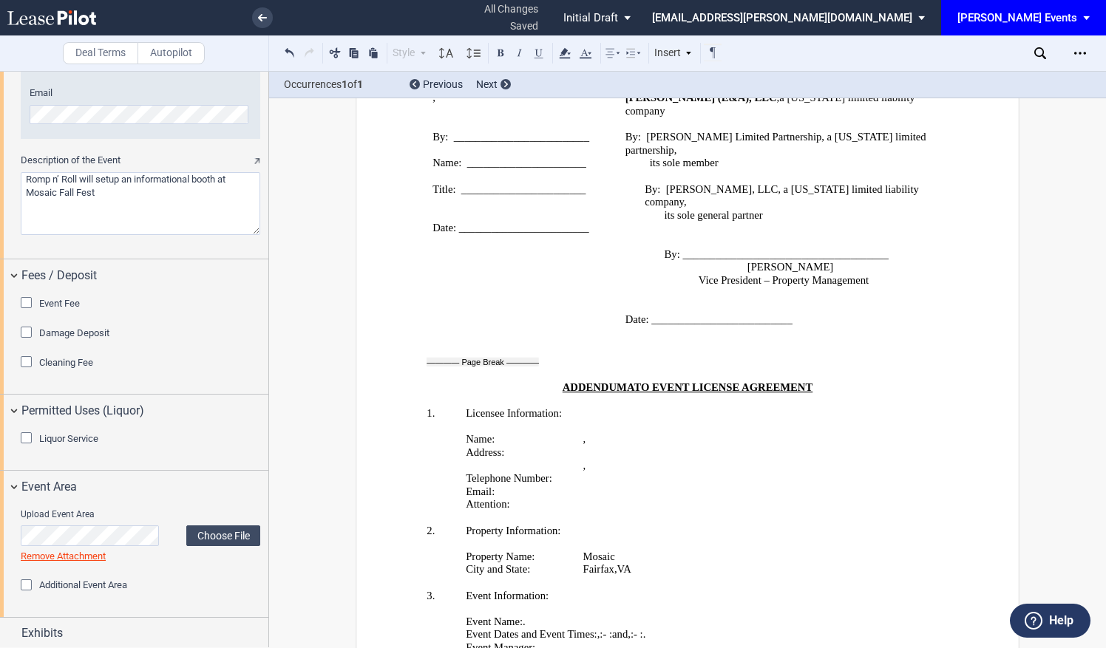
scroll to position [2409, 0]
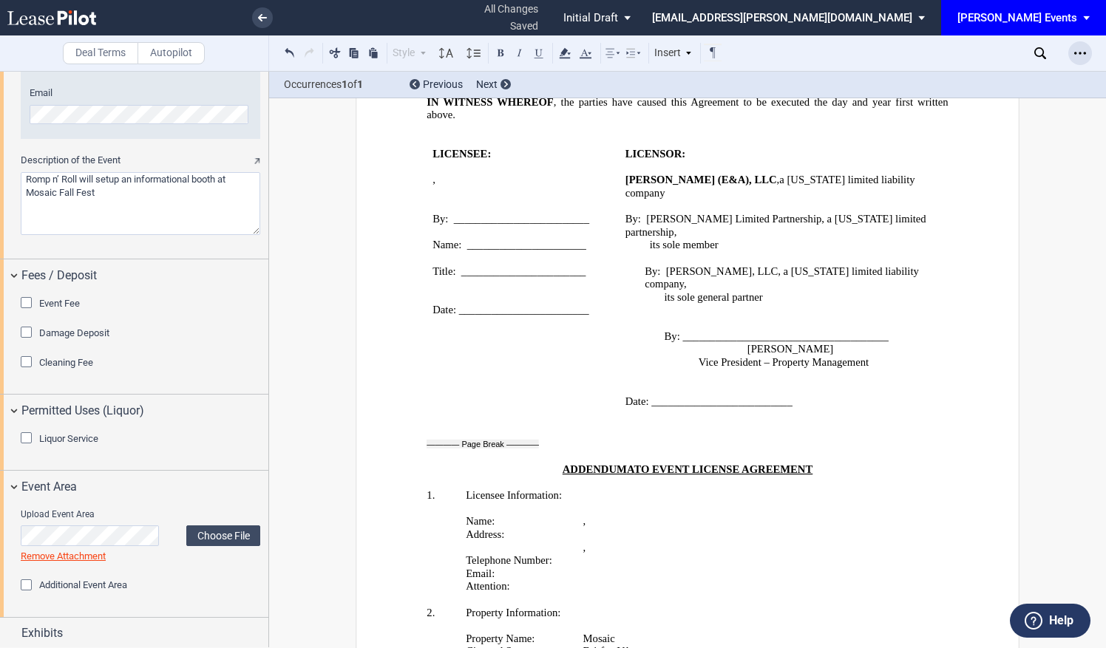
click at [1083, 53] on icon "Open Lease options menu" at bounding box center [1080, 53] width 12 height 12
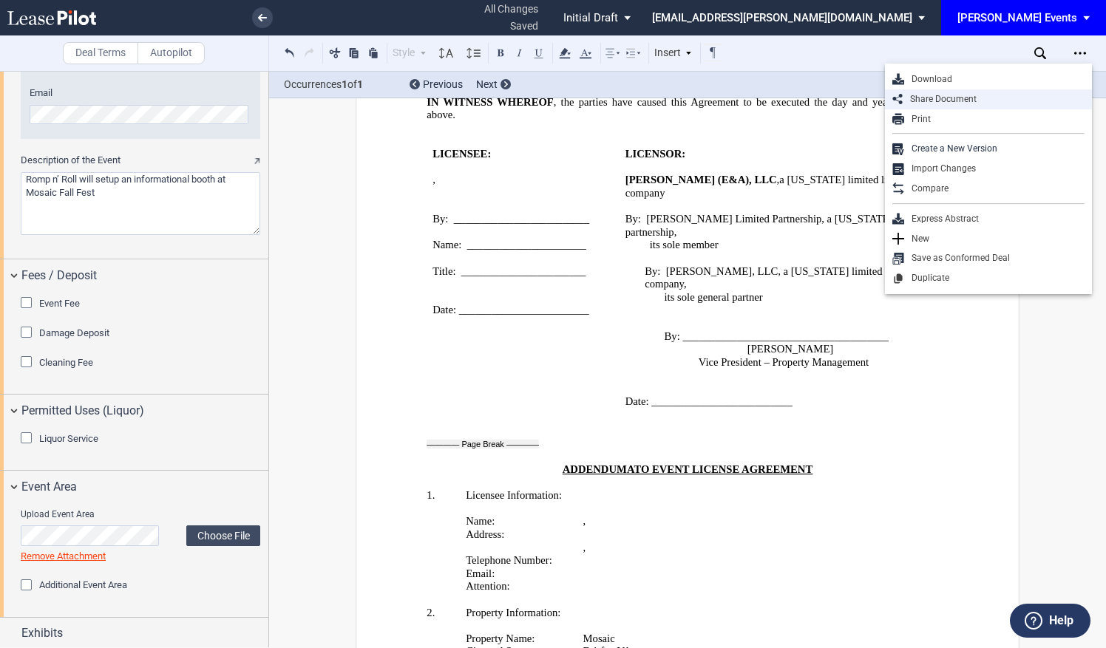
click at [980, 98] on div "Share Document" at bounding box center [994, 99] width 182 height 13
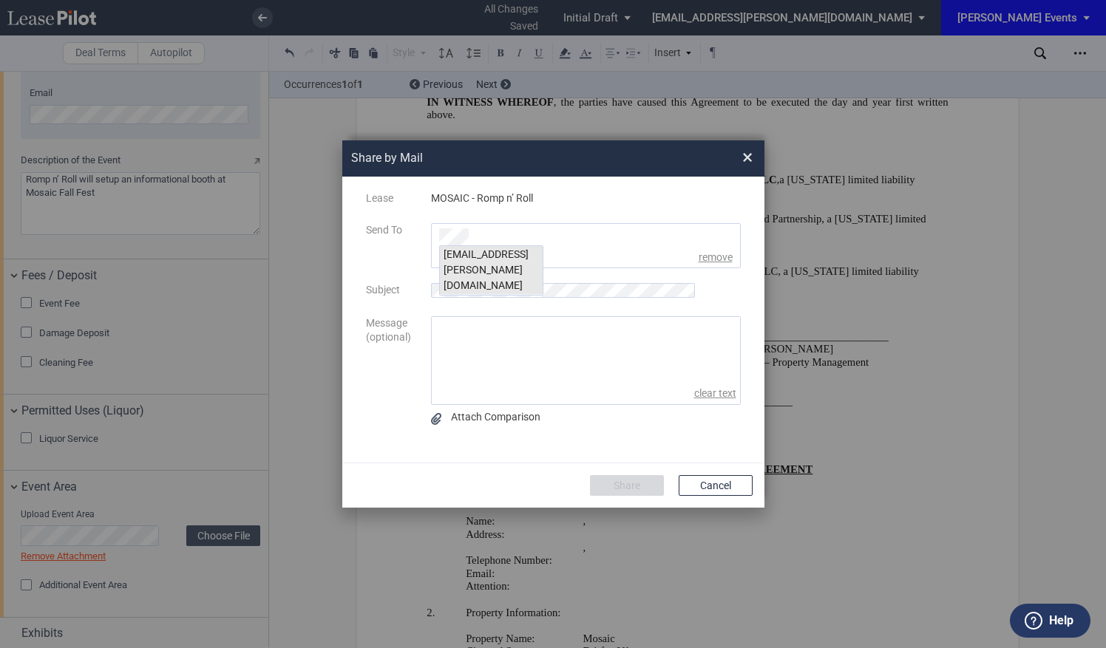
click at [485, 248] on div "[EMAIL_ADDRESS][PERSON_NAME][DOMAIN_NAME]" at bounding box center [491, 270] width 103 height 49
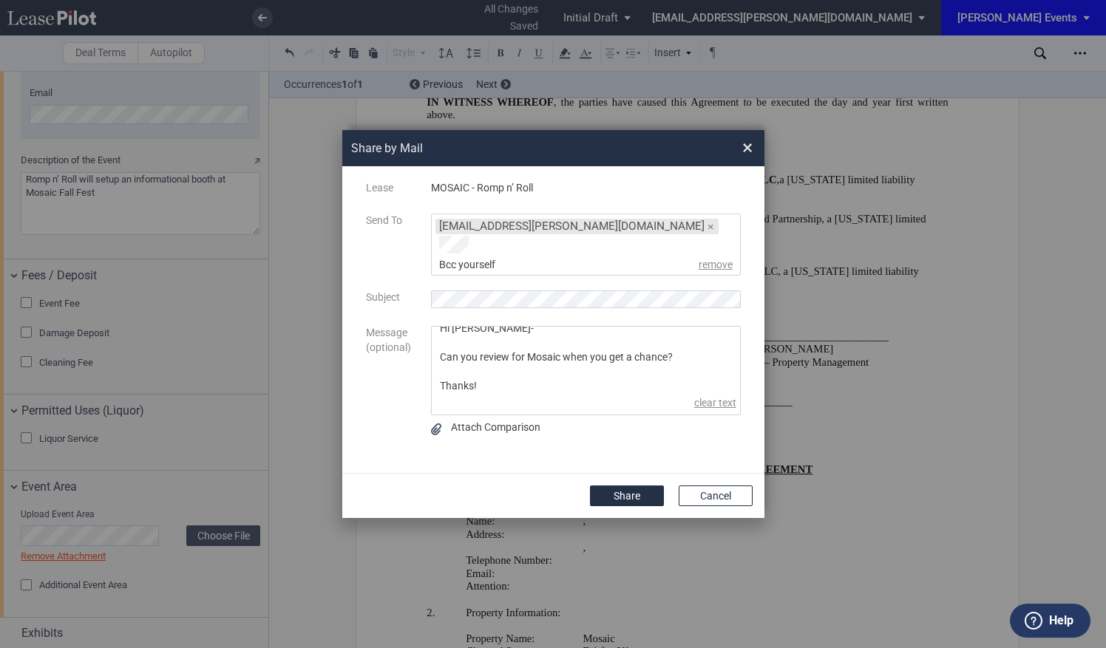
scroll to position [22, 0]
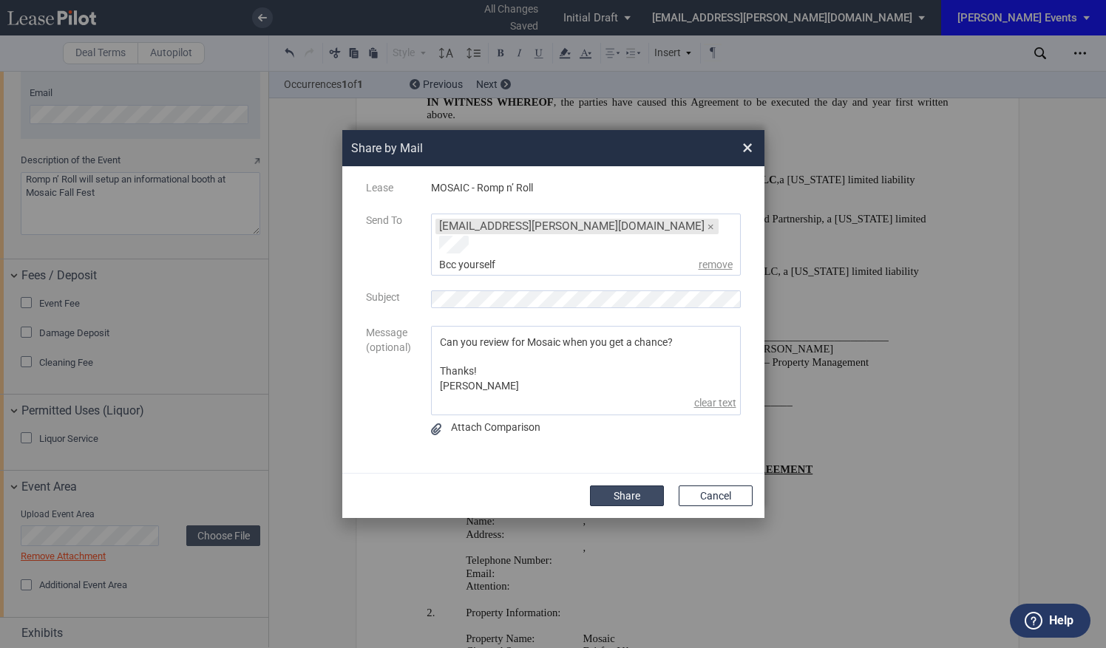
type textarea "Hi [PERSON_NAME]- Can you review for Mosaic when you get a chance? Thanks! [PER…"
click at [651, 486] on button "Share" at bounding box center [627, 496] width 74 height 21
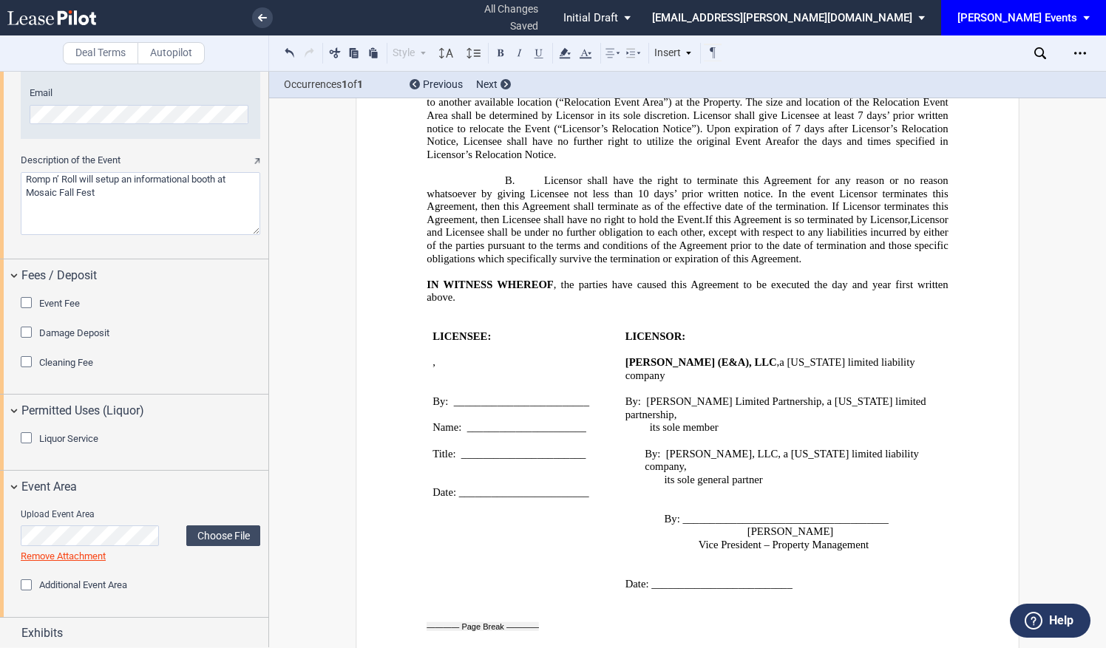
scroll to position [2040, 0]
